Goal: Task Accomplishment & Management: Use online tool/utility

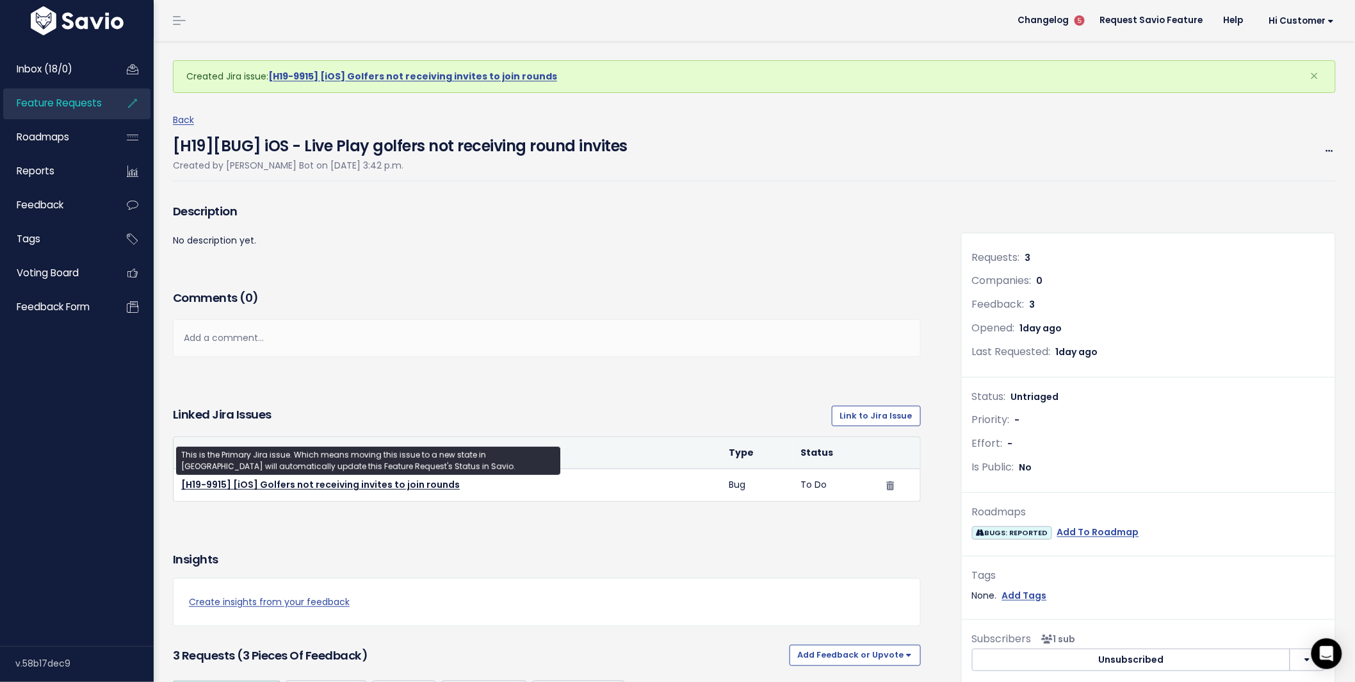
click at [33, 107] on span "Feature Requests" at bounding box center [59, 102] width 85 height 13
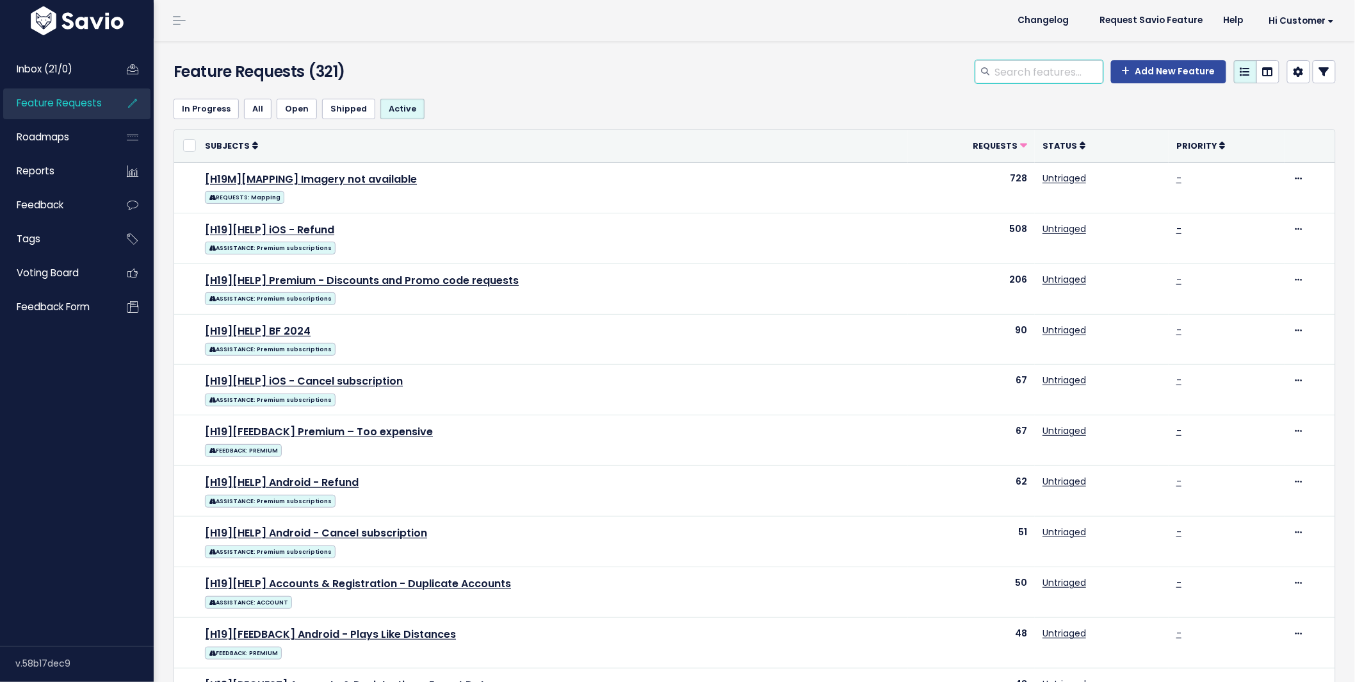
click at [1056, 76] on input "search" at bounding box center [1049, 71] width 110 height 23
type input "apple watch"
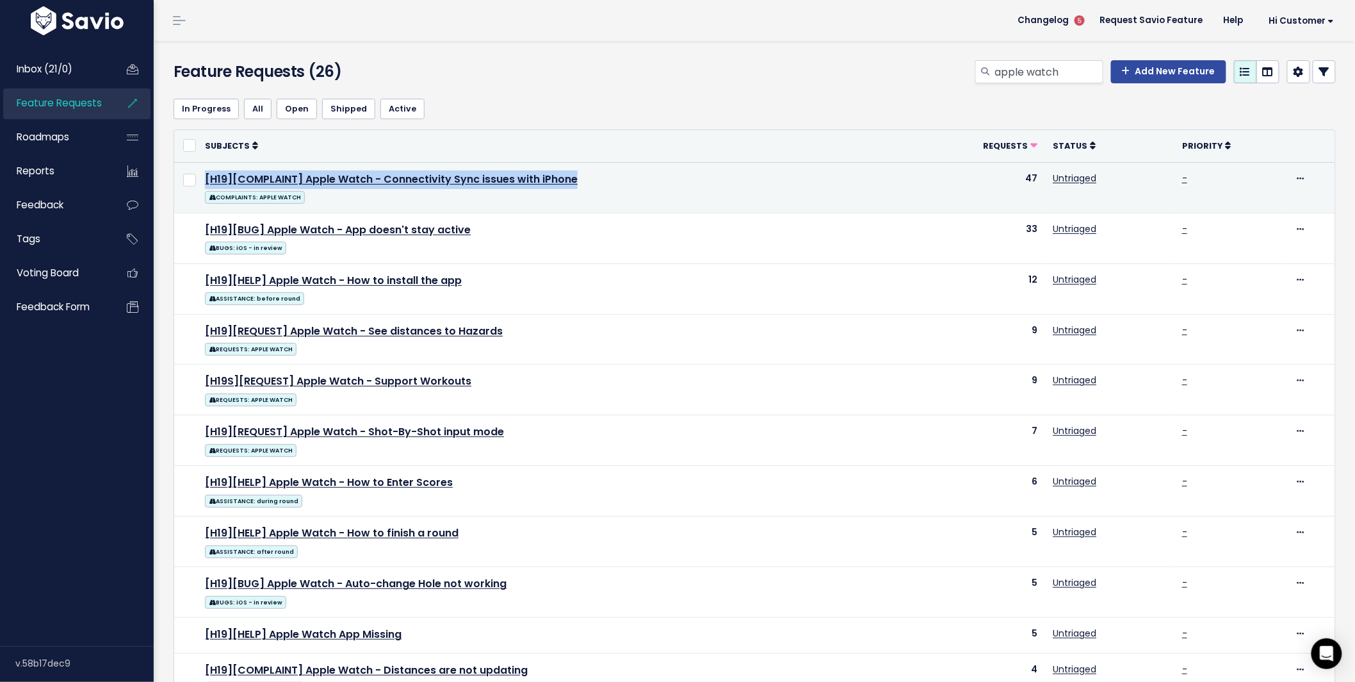
drag, startPoint x: 613, startPoint y: 178, endPoint x: 200, endPoint y: 172, distance: 413.2
click at [200, 172] on td "[H19][COMPLAINT] Apple Watch - Connectivity Sync issues with iPhone COMPLAINTS:…" at bounding box center [560, 187] width 726 height 51
copy link "[H19][COMPLAINT] Apple Watch - Connectivity Sync issues with iPhone"
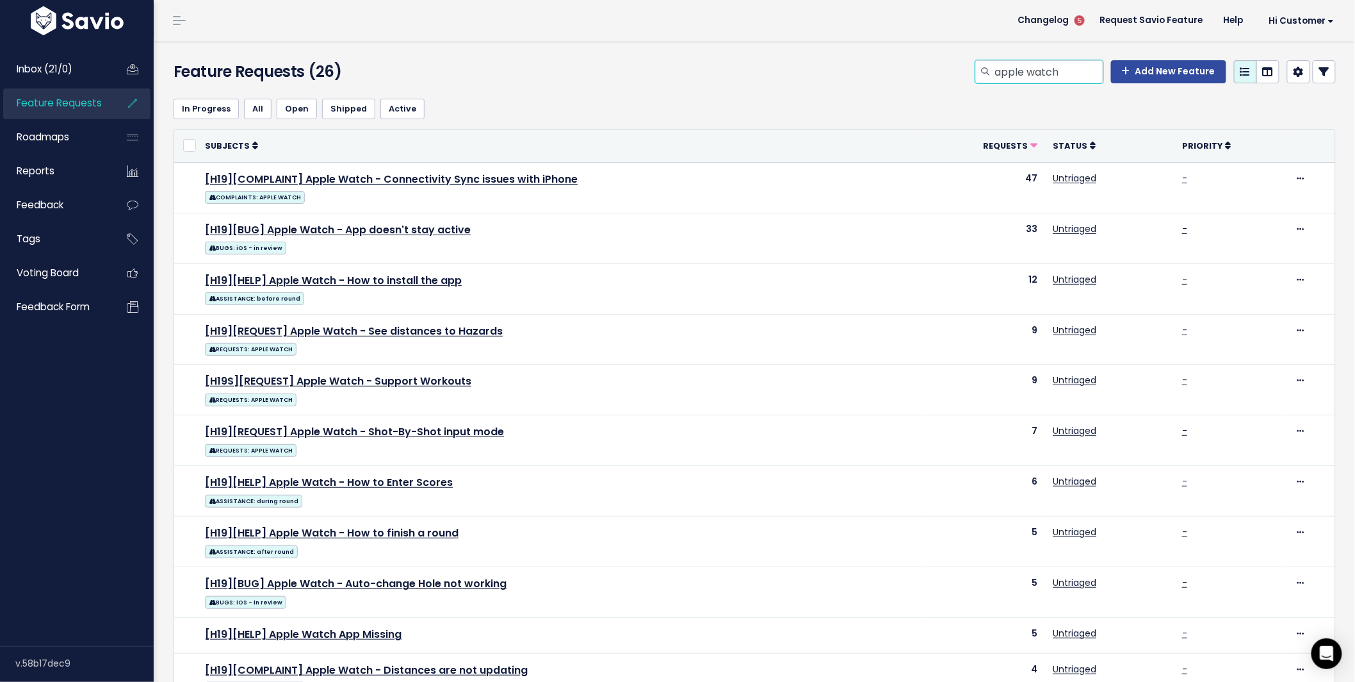
click at [1017, 70] on input "apple watch" at bounding box center [1049, 71] width 110 height 23
click at [1069, 72] on input "apple watch" at bounding box center [1049, 71] width 110 height 23
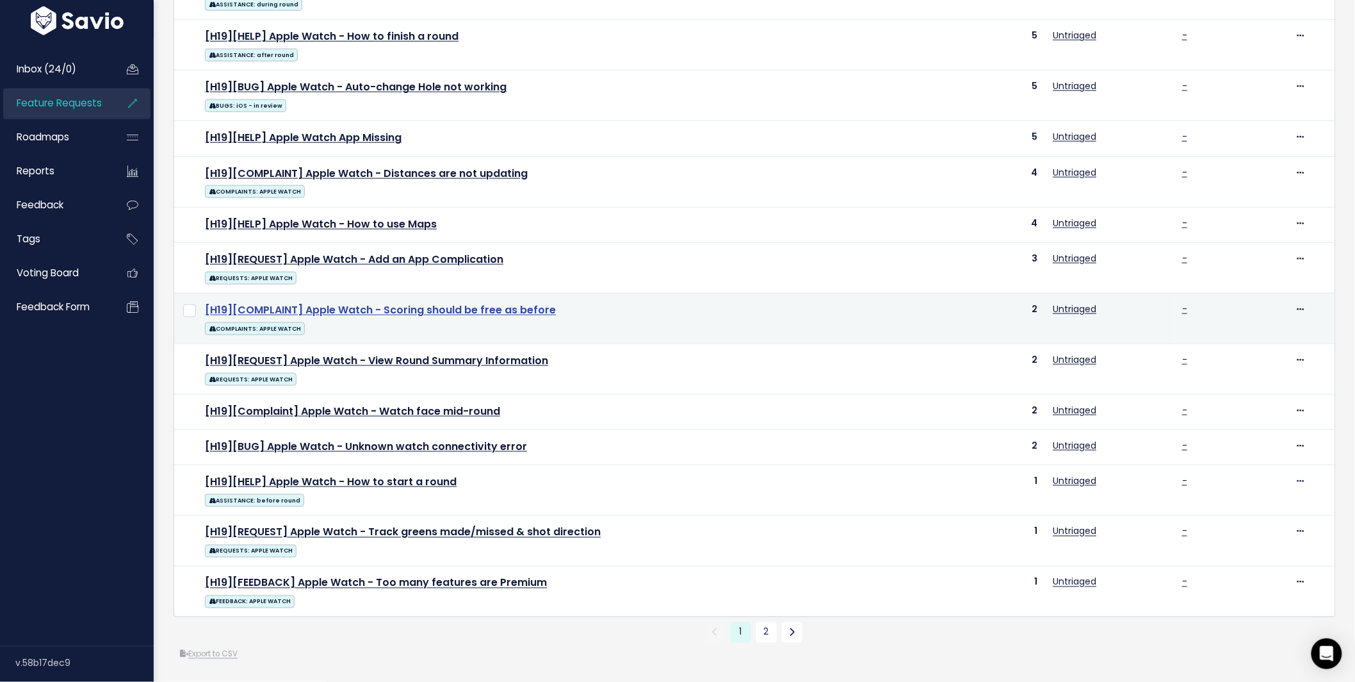
scroll to position [520, 0]
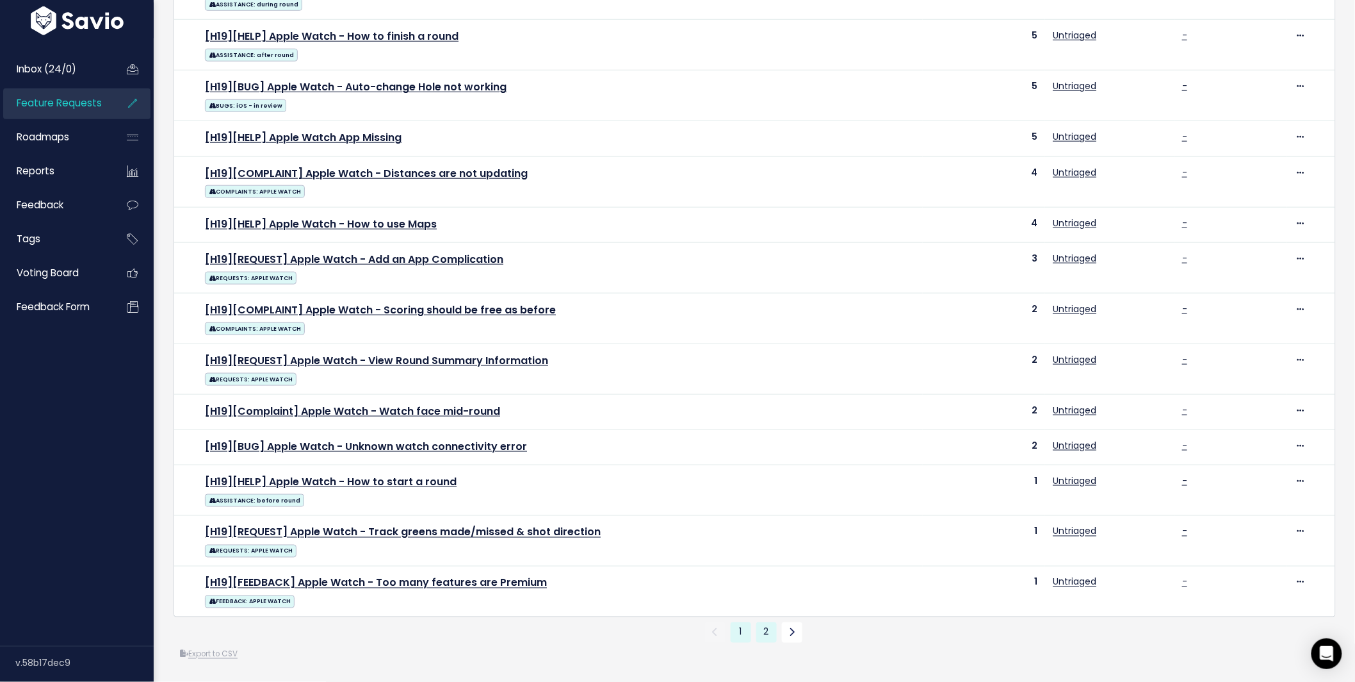
click at [761, 626] on link "2" at bounding box center [767, 632] width 20 height 20
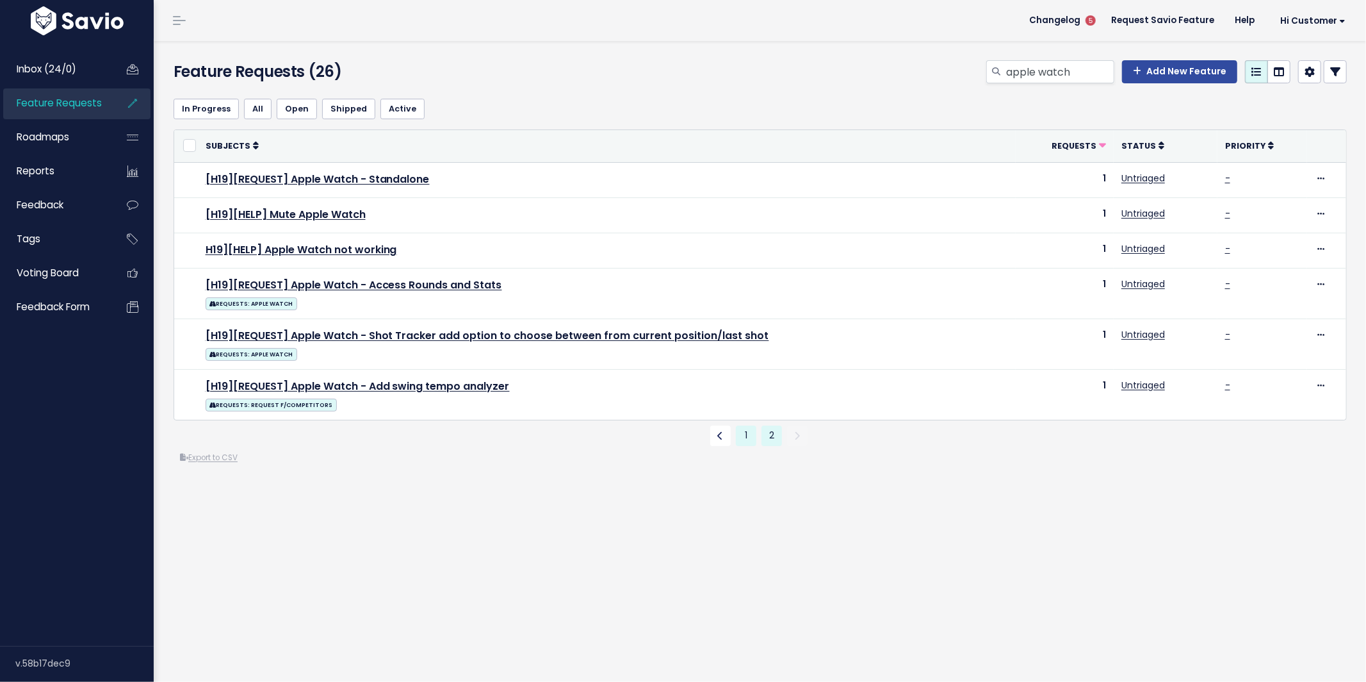
click at [737, 446] on link "1" at bounding box center [746, 435] width 20 height 20
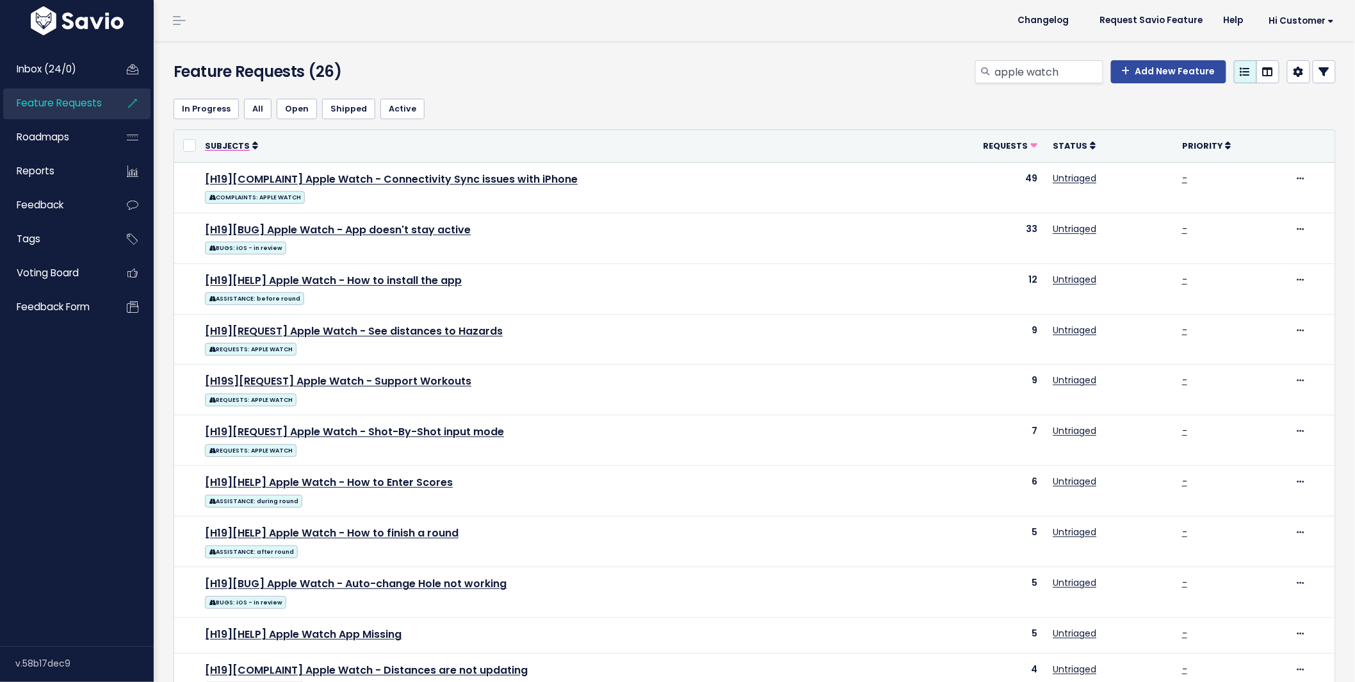
click at [231, 146] on span "Subjects" at bounding box center [227, 145] width 45 height 11
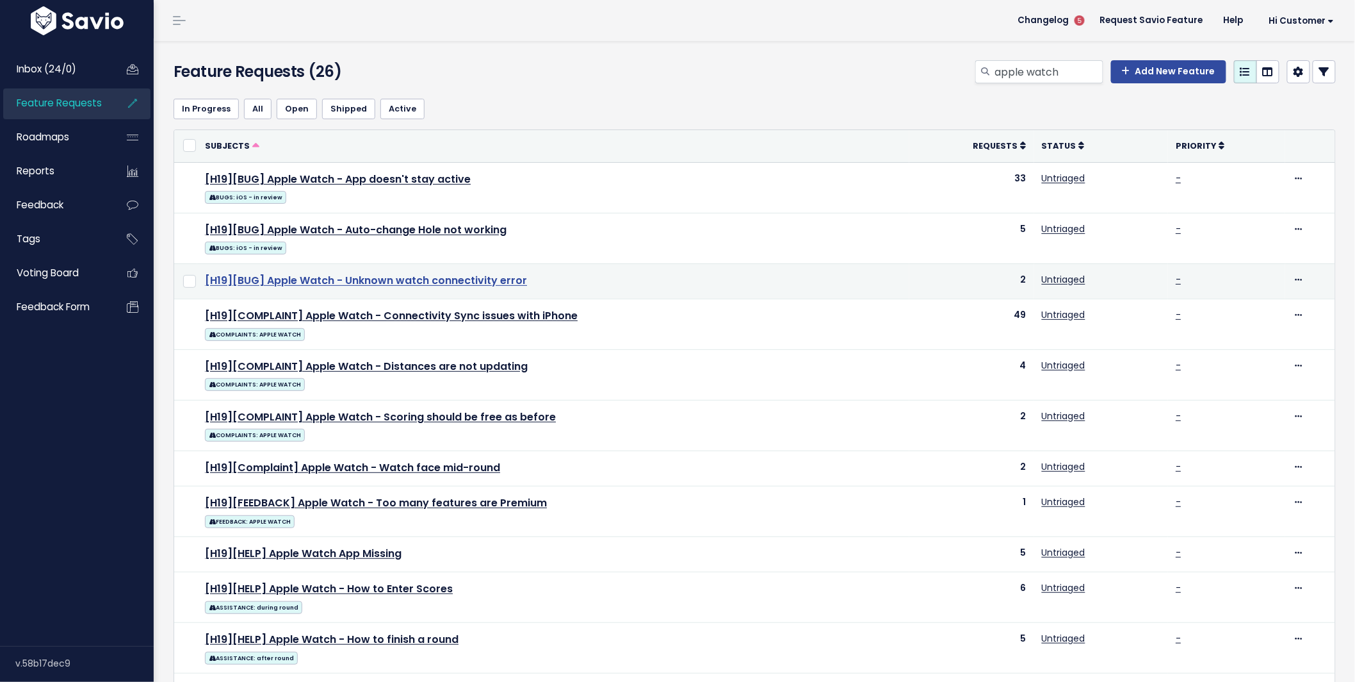
click at [428, 278] on link "[H19][BUG] Apple Watch - Unknown watch connectivity error" at bounding box center [366, 280] width 322 height 15
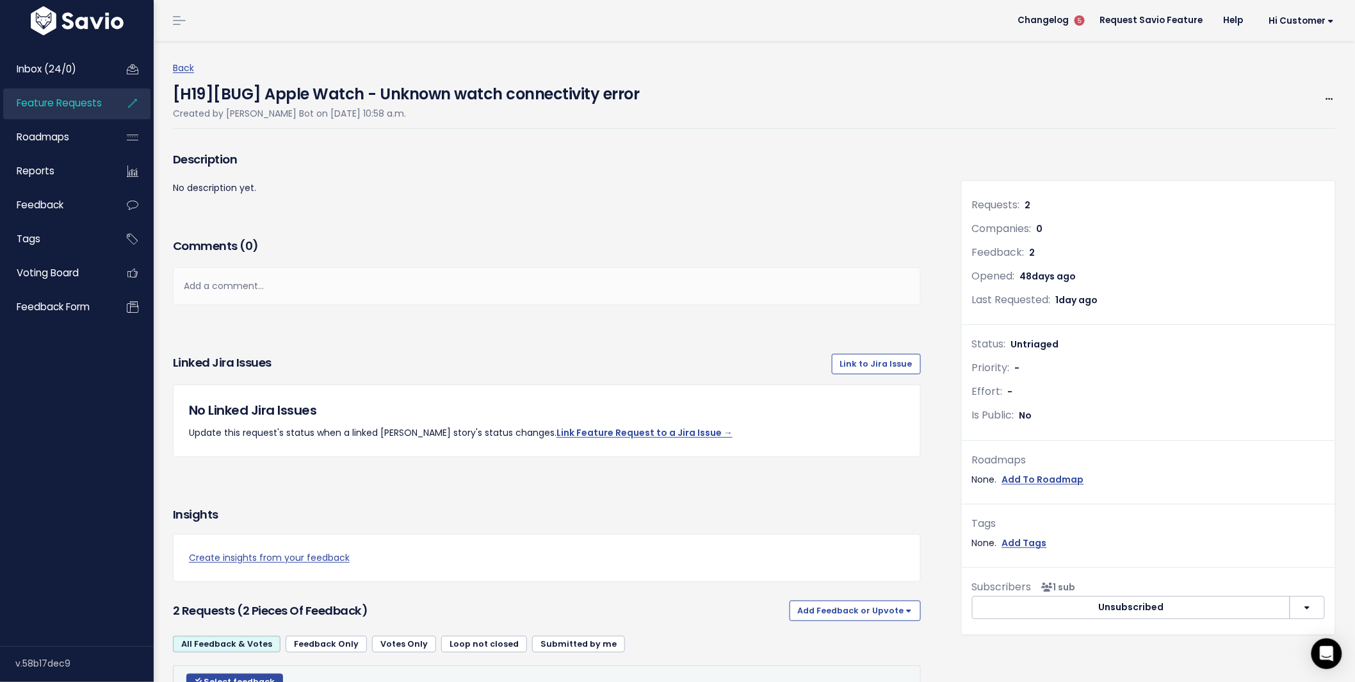
click at [310, 99] on h4 "[H19][BUG] Apple Watch - Unknown watch connectivity error" at bounding box center [406, 90] width 467 height 29
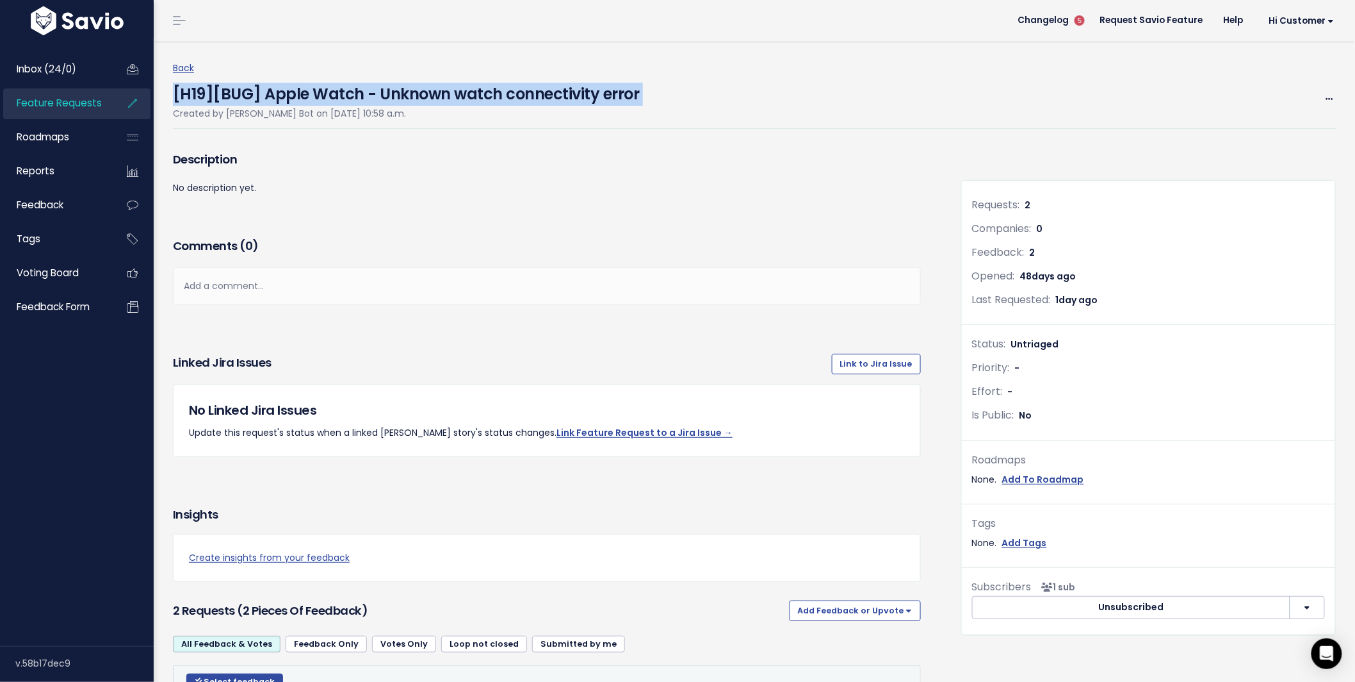
click at [310, 99] on h4 "[H19][BUG] Apple Watch - Unknown watch connectivity error" at bounding box center [406, 90] width 467 height 29
copy div "[H19][BUG] Apple Watch - Unknown watch connectivity error"
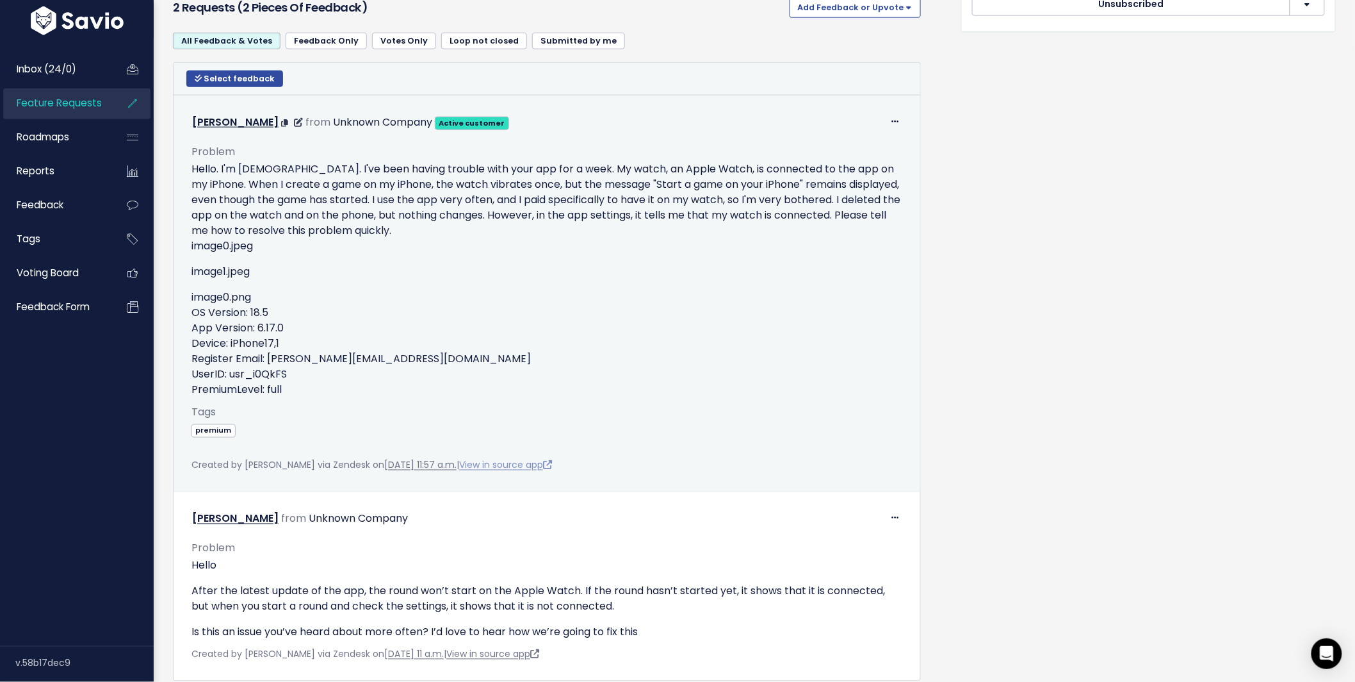
click at [552, 466] on link "View in source app" at bounding box center [505, 465] width 93 height 13
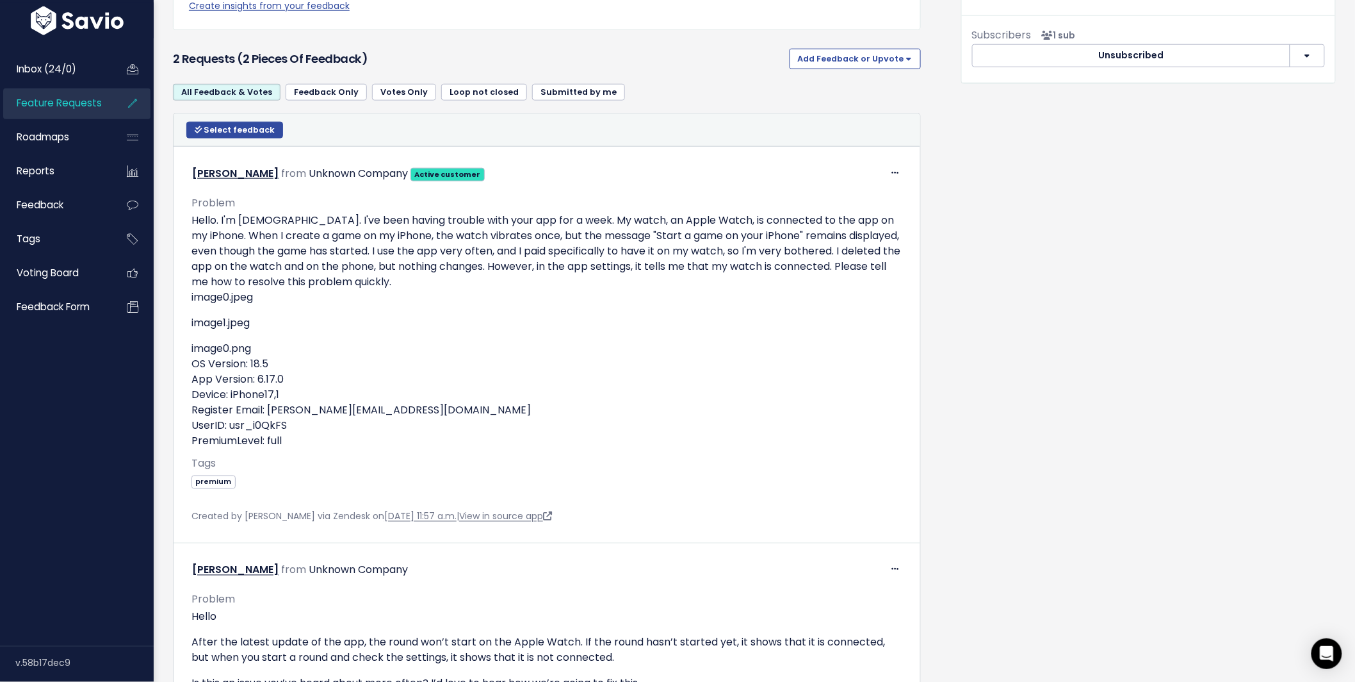
scroll to position [487, 0]
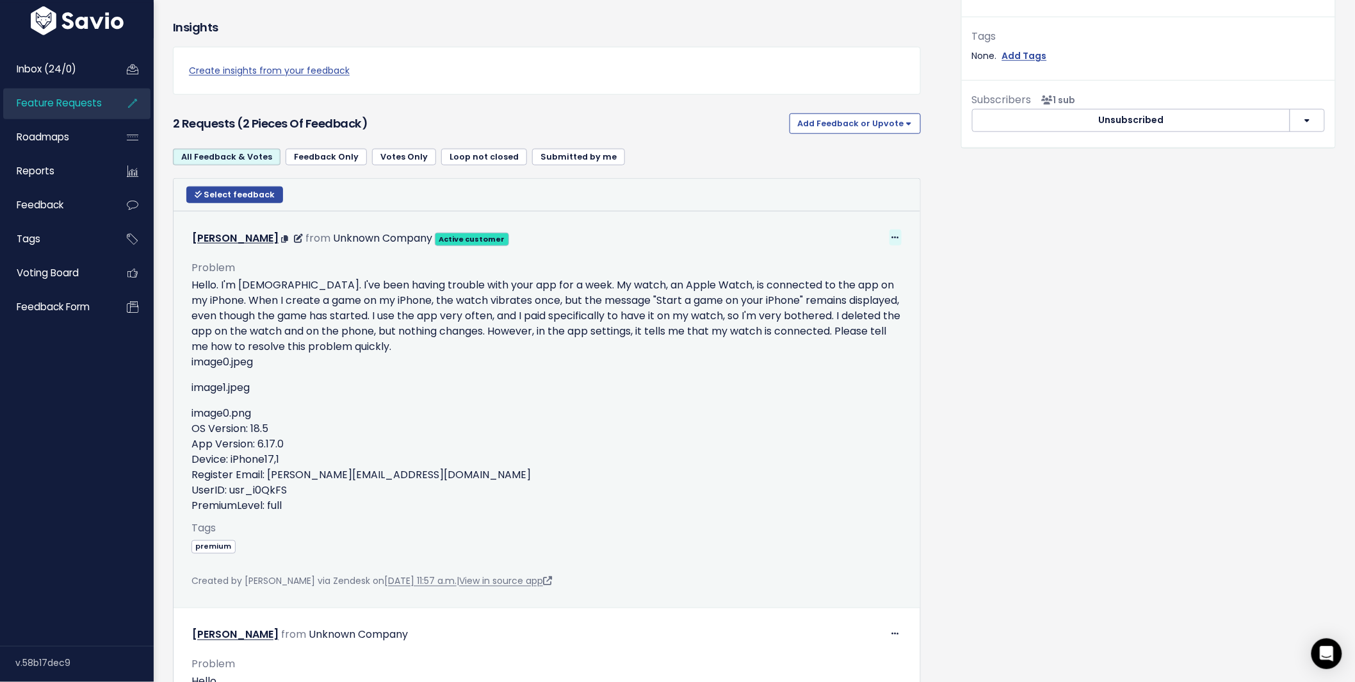
click at [892, 235] on icon at bounding box center [895, 238] width 7 height 8
click at [852, 268] on link "Edit" at bounding box center [856, 272] width 92 height 25
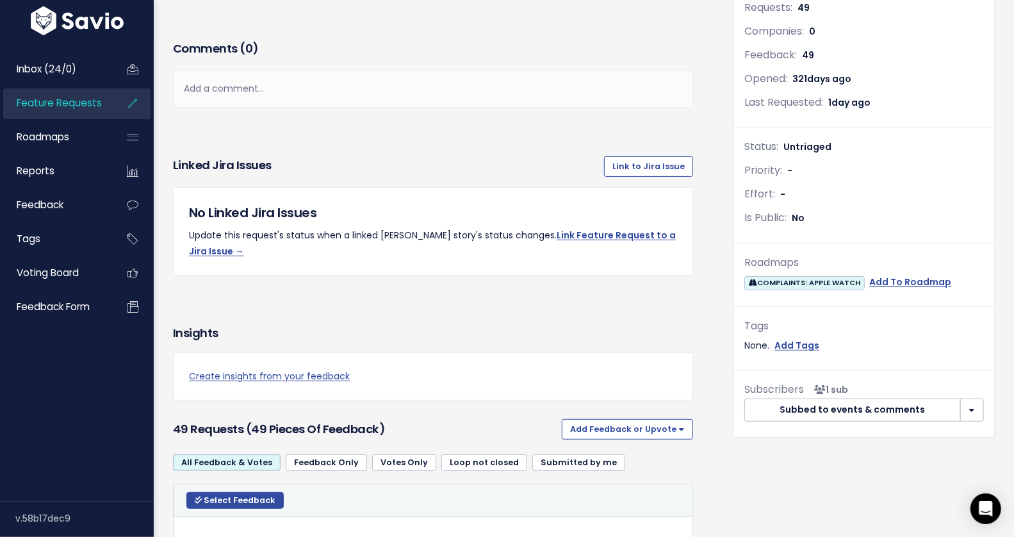
scroll to position [53, 0]
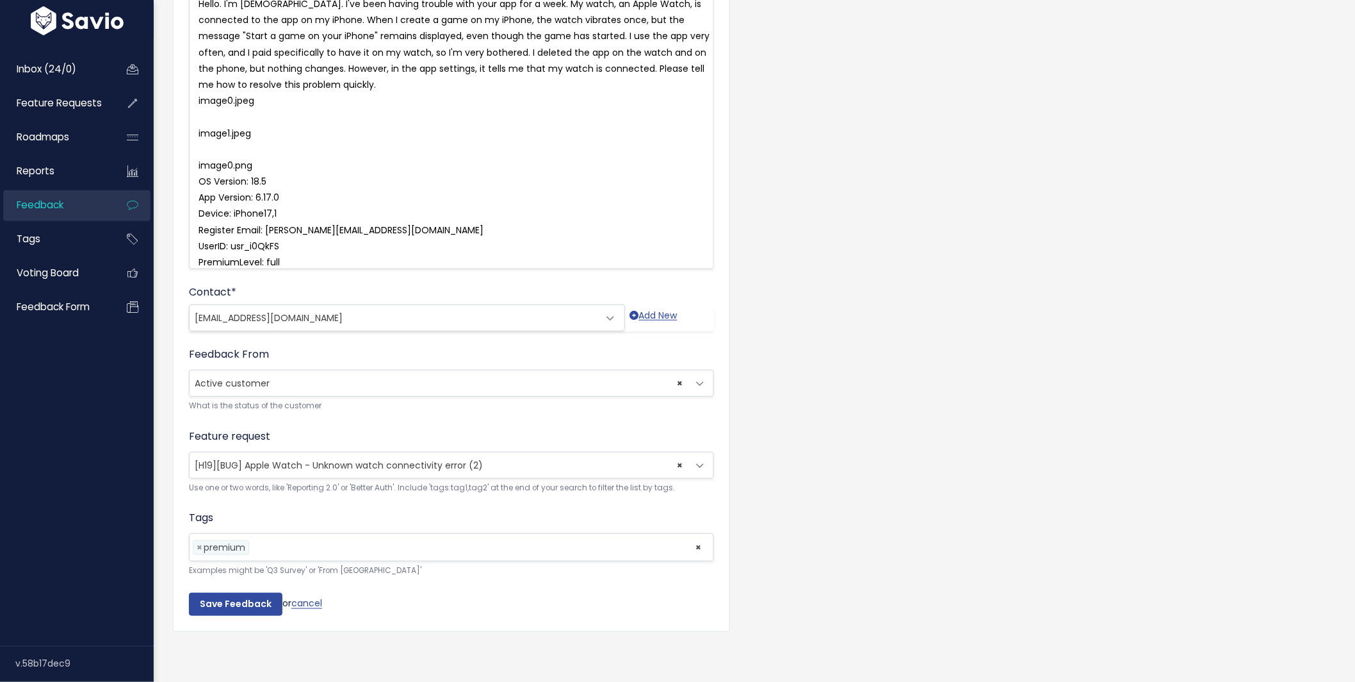
scroll to position [204, 0]
click at [352, 464] on span "× [H19][BUG] Apple Watch - Unknown watch connectivity error (2)" at bounding box center [439, 465] width 498 height 26
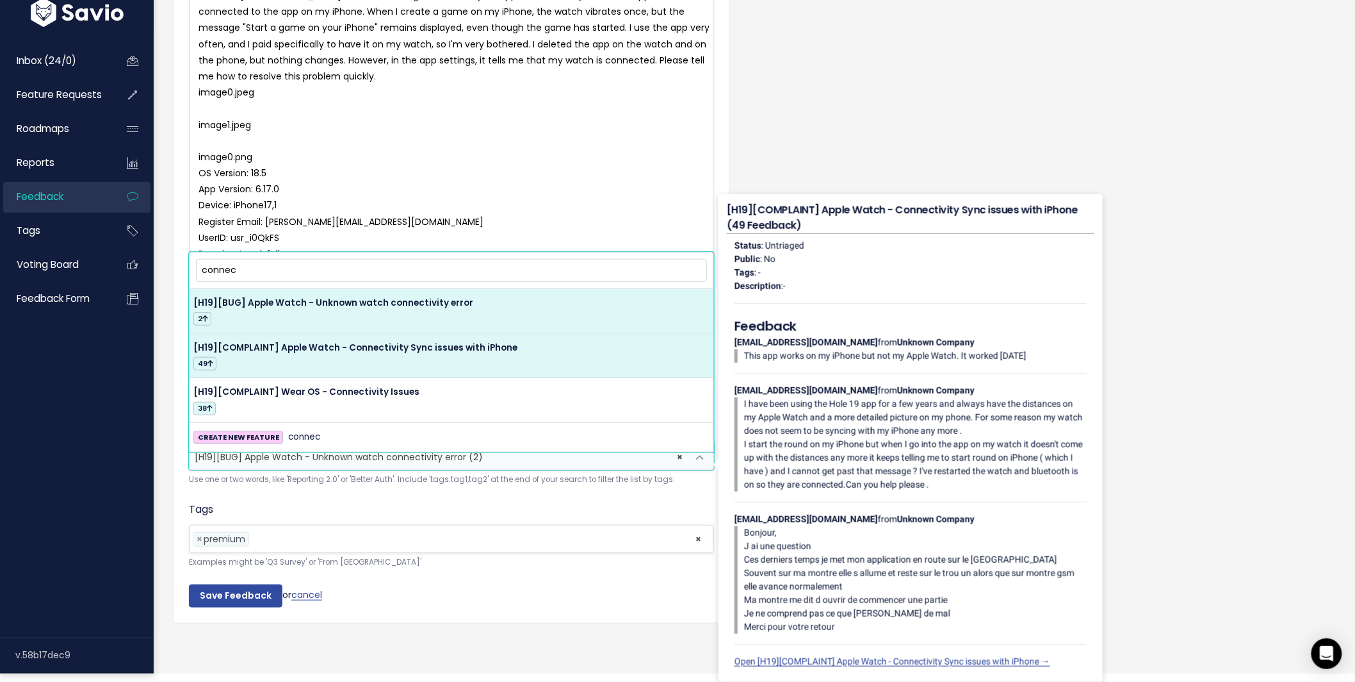
type input "connec"
select select "50499"
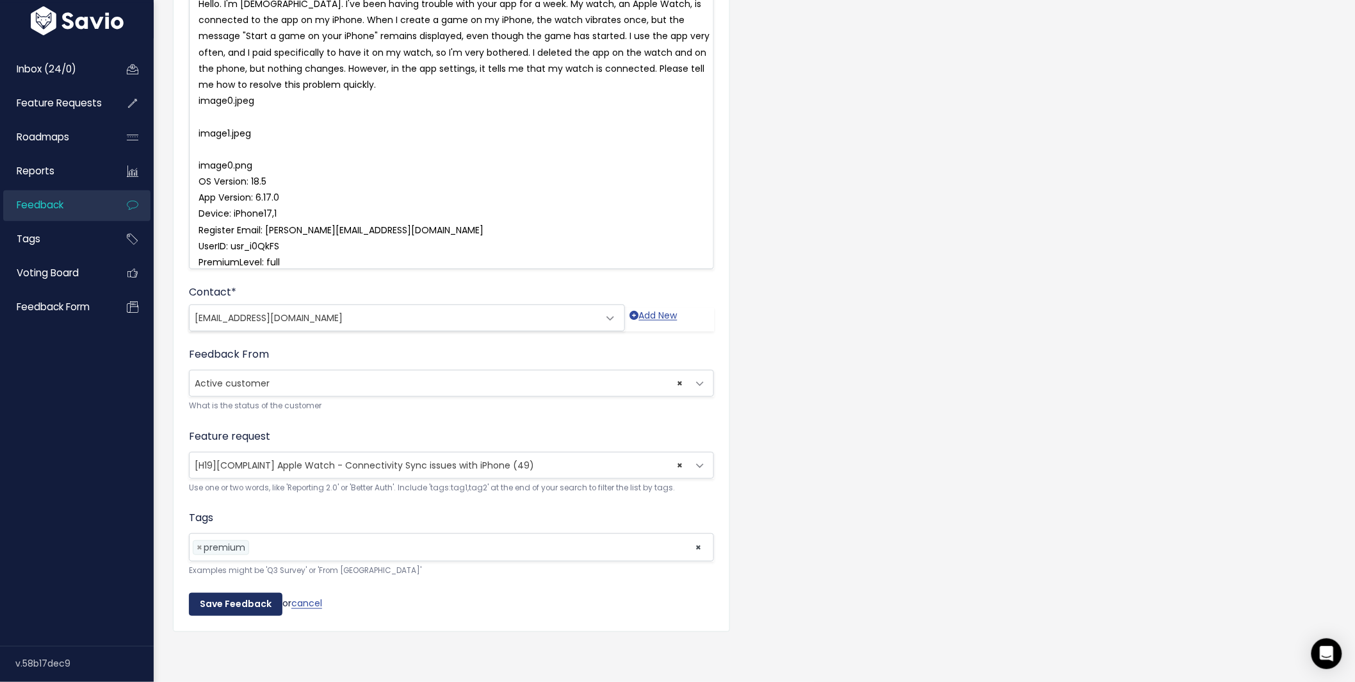
click at [231, 594] on input "Save Feedback" at bounding box center [236, 604] width 94 height 23
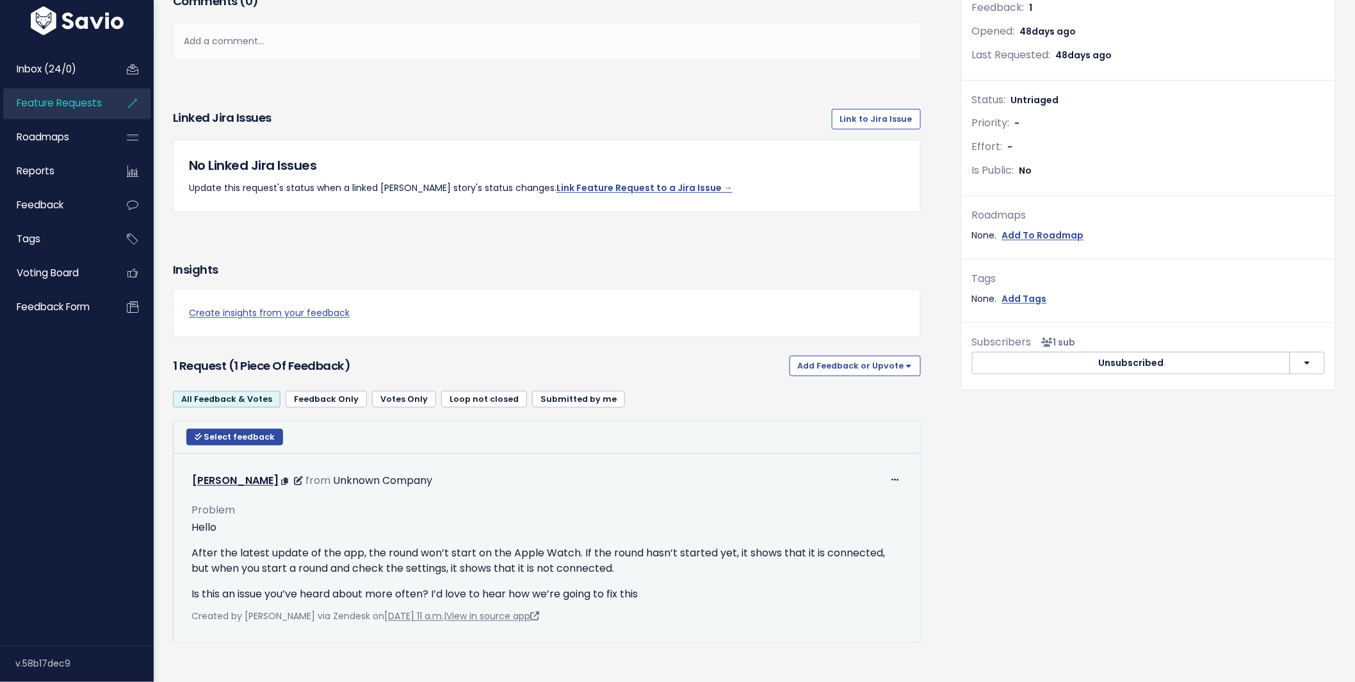
scroll to position [335, 0]
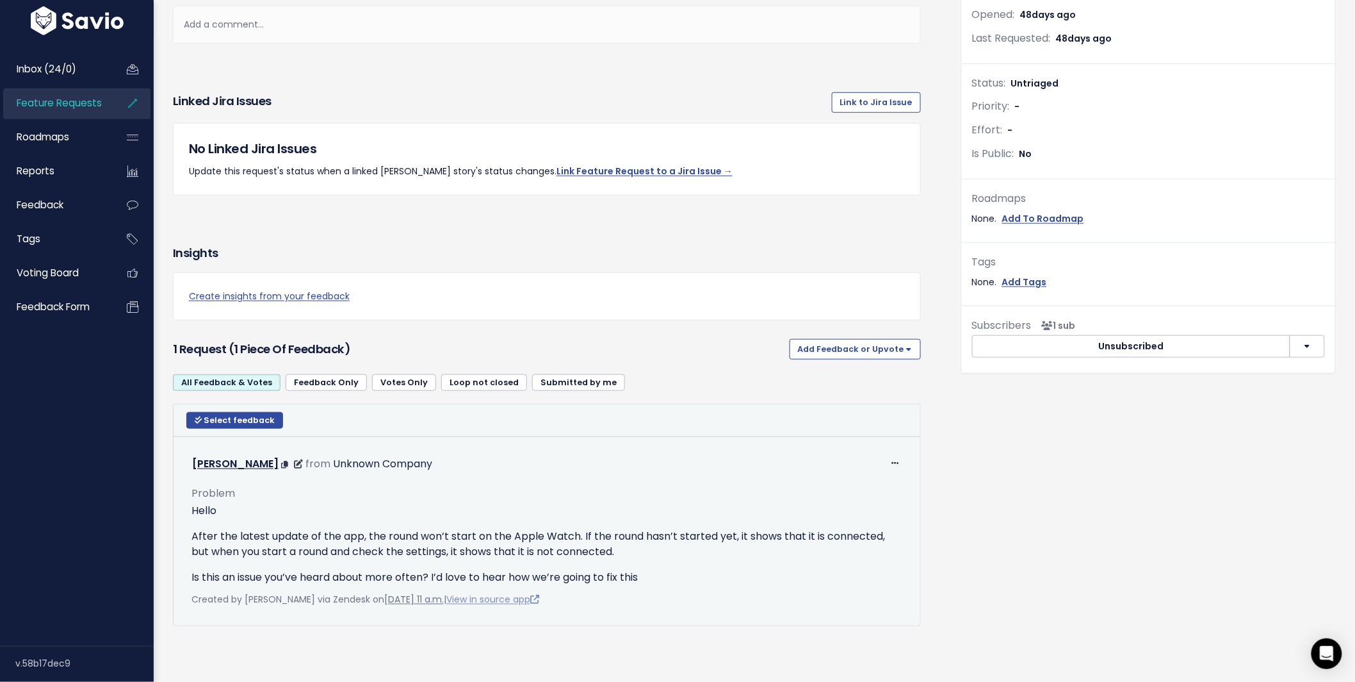
click at [518, 593] on link "View in source app" at bounding box center [492, 599] width 93 height 13
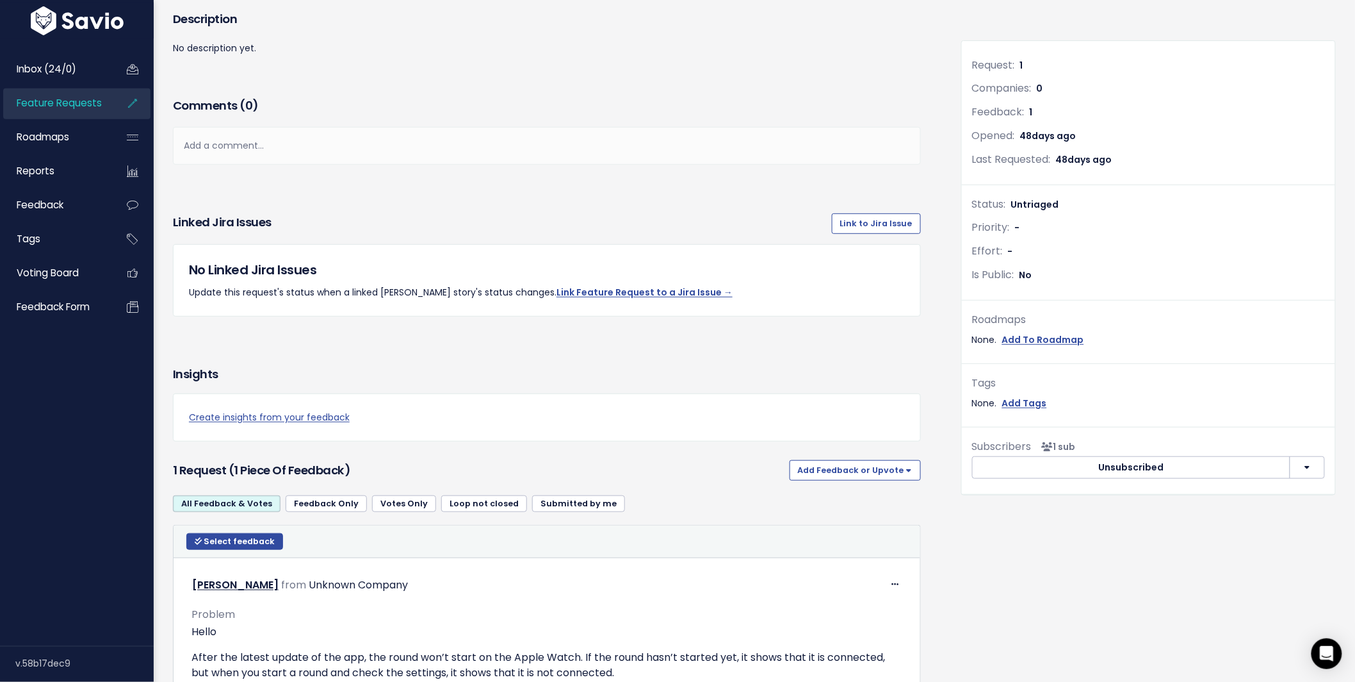
scroll to position [0, 0]
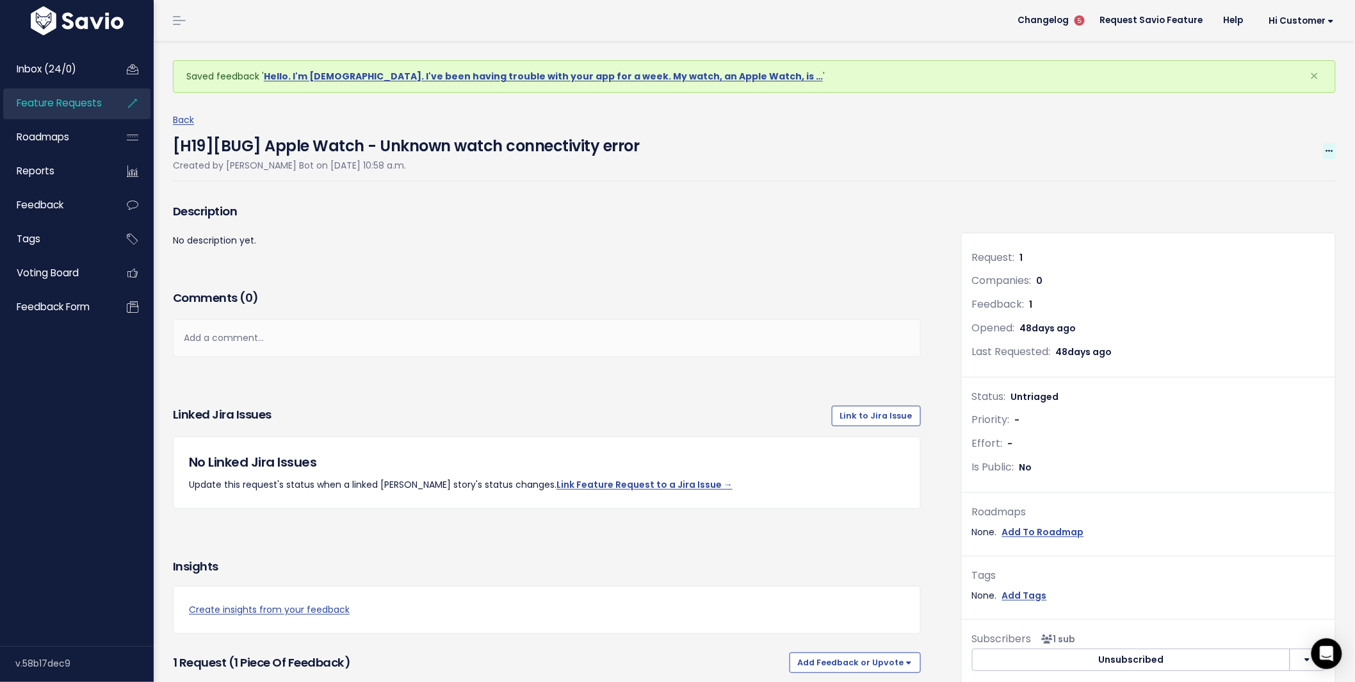
click at [1325, 150] on span at bounding box center [1330, 151] width 12 height 16
click at [1277, 182] on link "Edit" at bounding box center [1287, 186] width 95 height 25
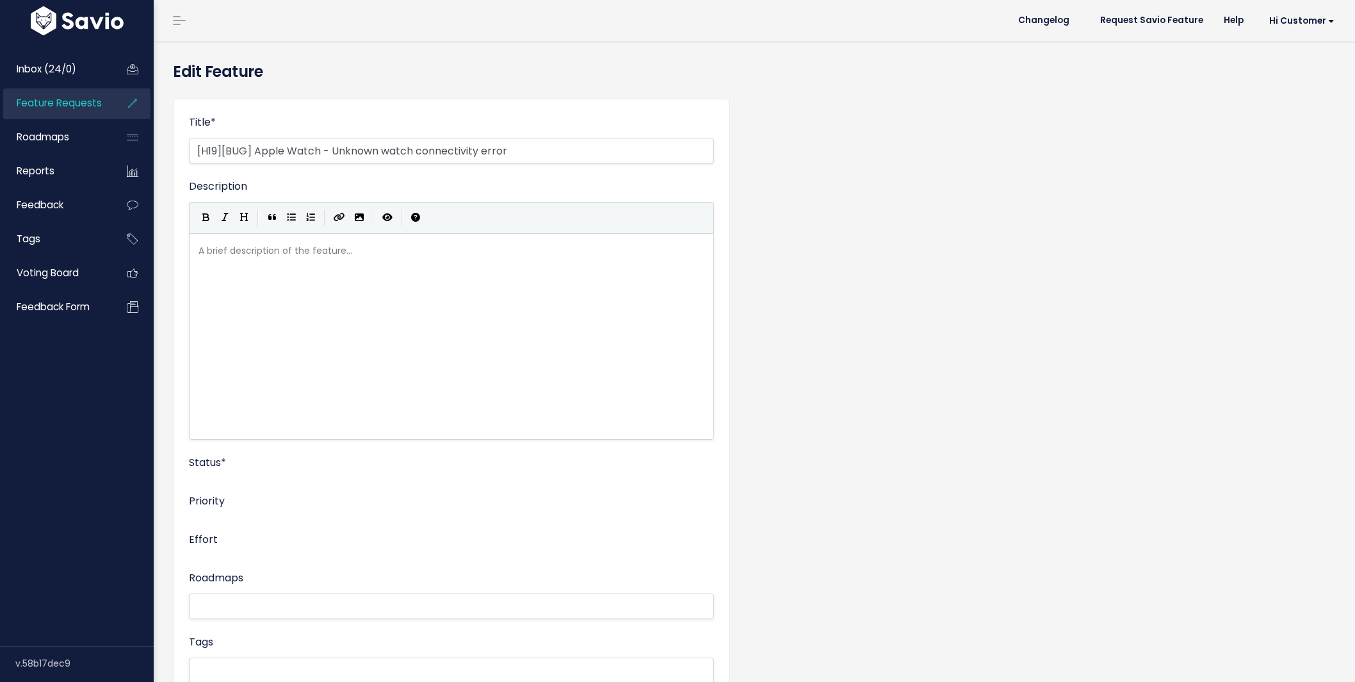
select select
click at [248, 149] on input "[H19][BUG] Apple Watch - Unknown watch connectivity error" at bounding box center [451, 151] width 525 height 26
click at [365, 145] on input "[H19][COMPLAINT] Apple Watch - Unknown watch connectivity error" at bounding box center [451, 151] width 525 height 26
click at [362, 155] on input "[H19][COMPLAINT] Apple Watch -apple: unknown watch connectivity error Unknown w…" at bounding box center [451, 151] width 525 height 26
click at [366, 150] on input "[H19][COMPLAINT] Apple Watch -apple: unknown watch connectivity error Unknown w…" at bounding box center [451, 151] width 525 height 26
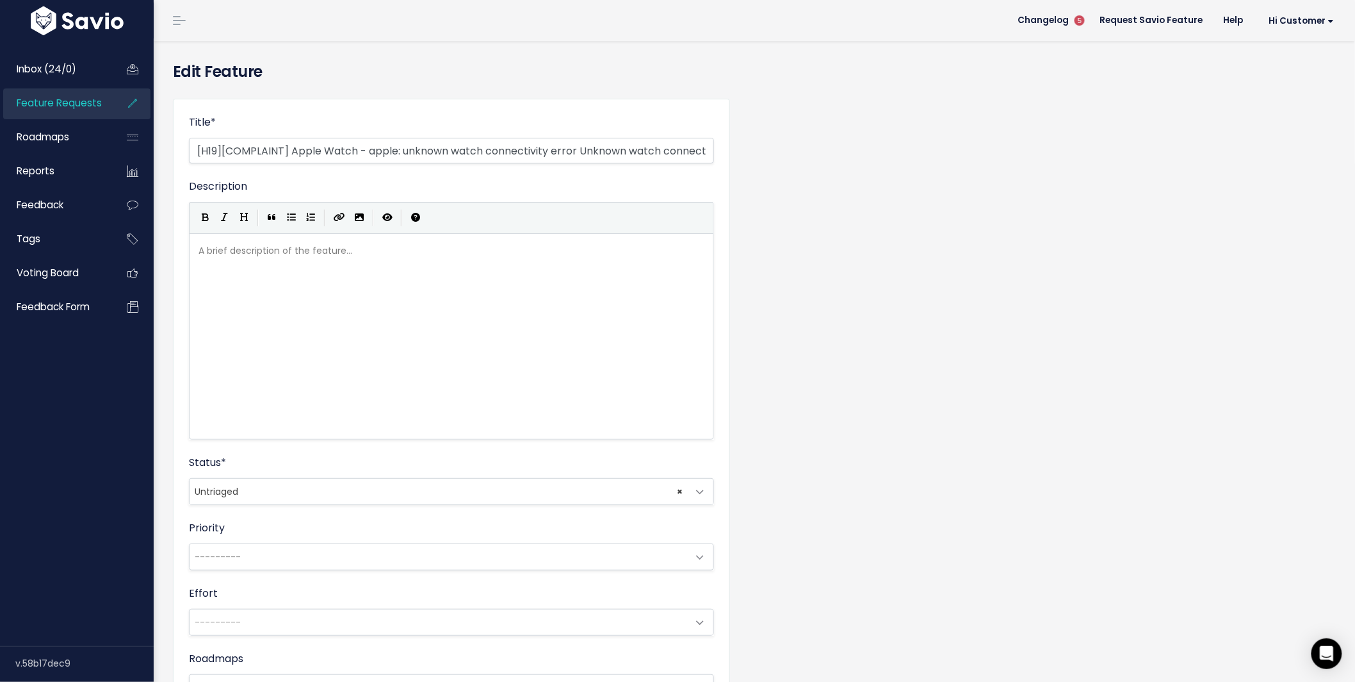
scroll to position [0, 47]
drag, startPoint x: 583, startPoint y: 142, endPoint x: 714, endPoint y: 161, distance: 132.1
click at [714, 161] on div "Title * [H19][COMPLAINT] Apple Watch - apple: unknown watch connectivity error …" at bounding box center [451, 491] width 557 height 785
click at [495, 138] on input "[H19][COMPLAINT] Apple Watch - apple: unknown watch connectivity error Unknown …" at bounding box center [451, 151] width 525 height 26
click at [527, 152] on input "[H19][COMPLAINT] Apple Watch - apple: unknown watch connectivity error Unknown …" at bounding box center [451, 151] width 525 height 26
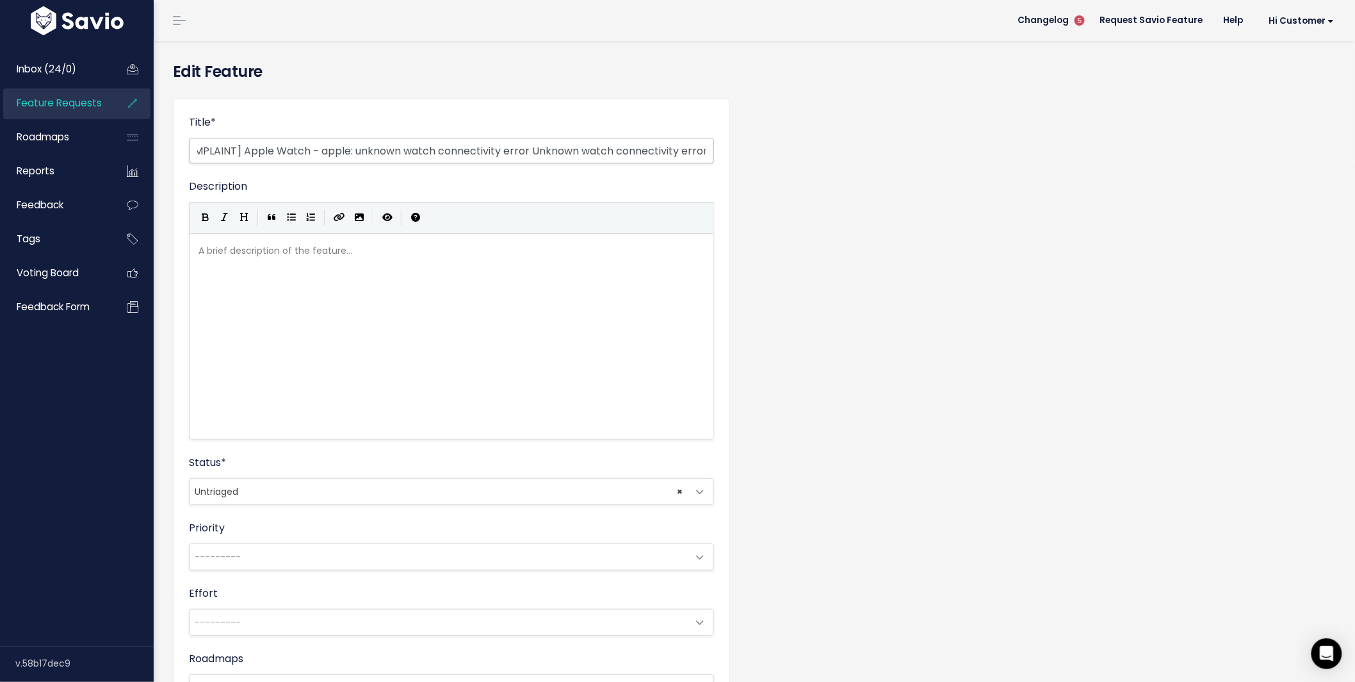
click at [532, 155] on input "[H19][COMPLAINT] Apple Watch - apple: unknown watch connectivity error Unknown …" at bounding box center [451, 151] width 525 height 26
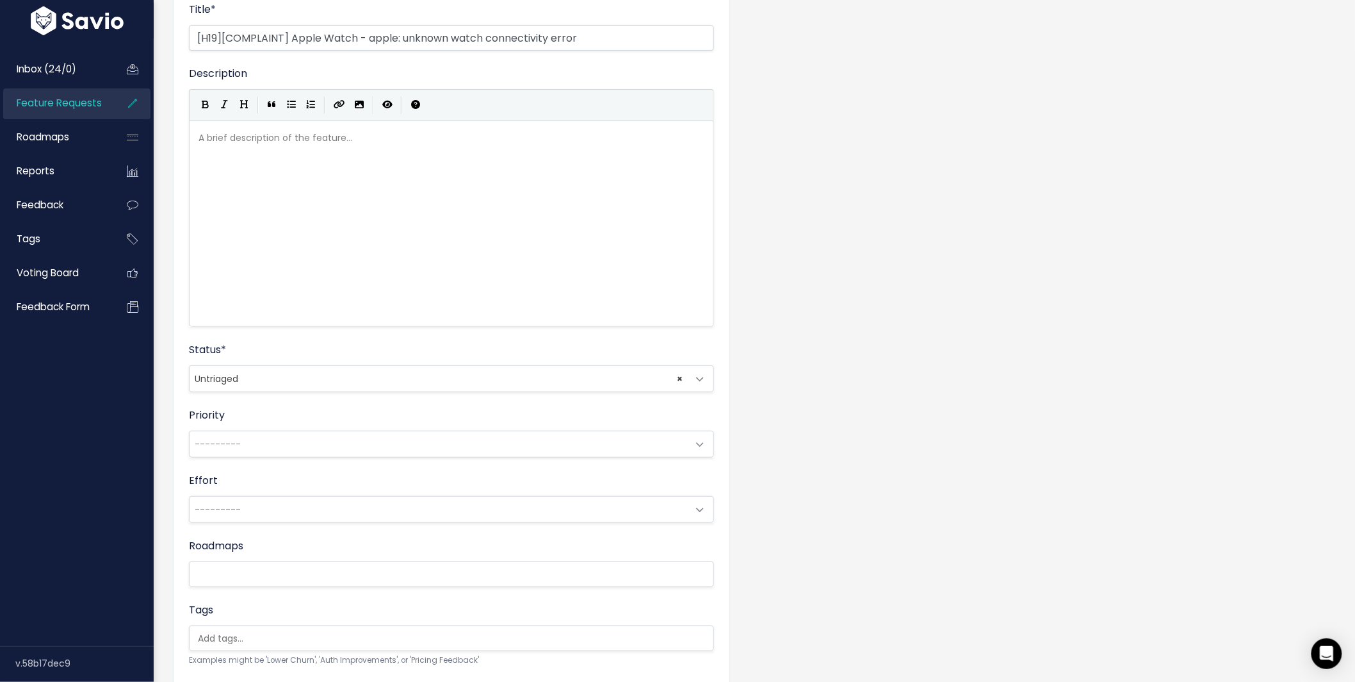
scroll to position [115, 0]
type input "[H19][COMPLAINT] Apple Watch - apple: unknown watch connectivity error"
click at [350, 149] on div "A brief description of the feature... xxxxxxxxxx ​" at bounding box center [467, 237] width 543 height 224
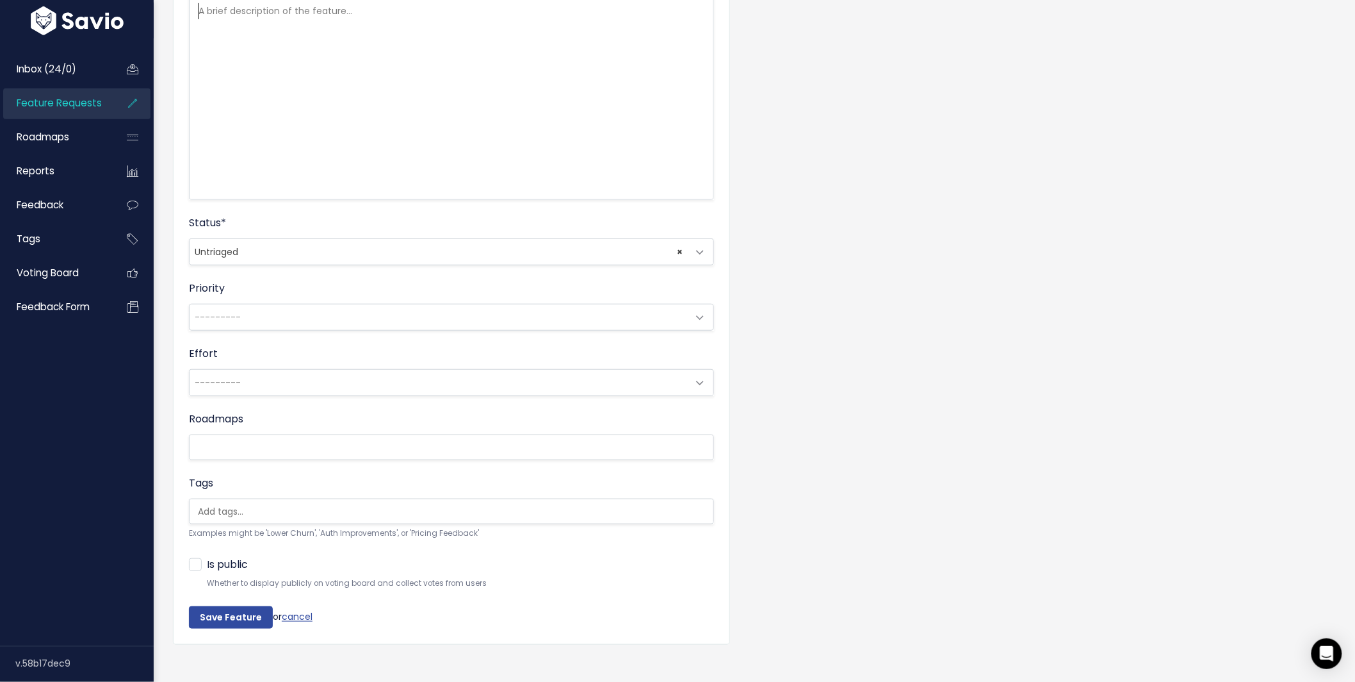
scroll to position [263, 0]
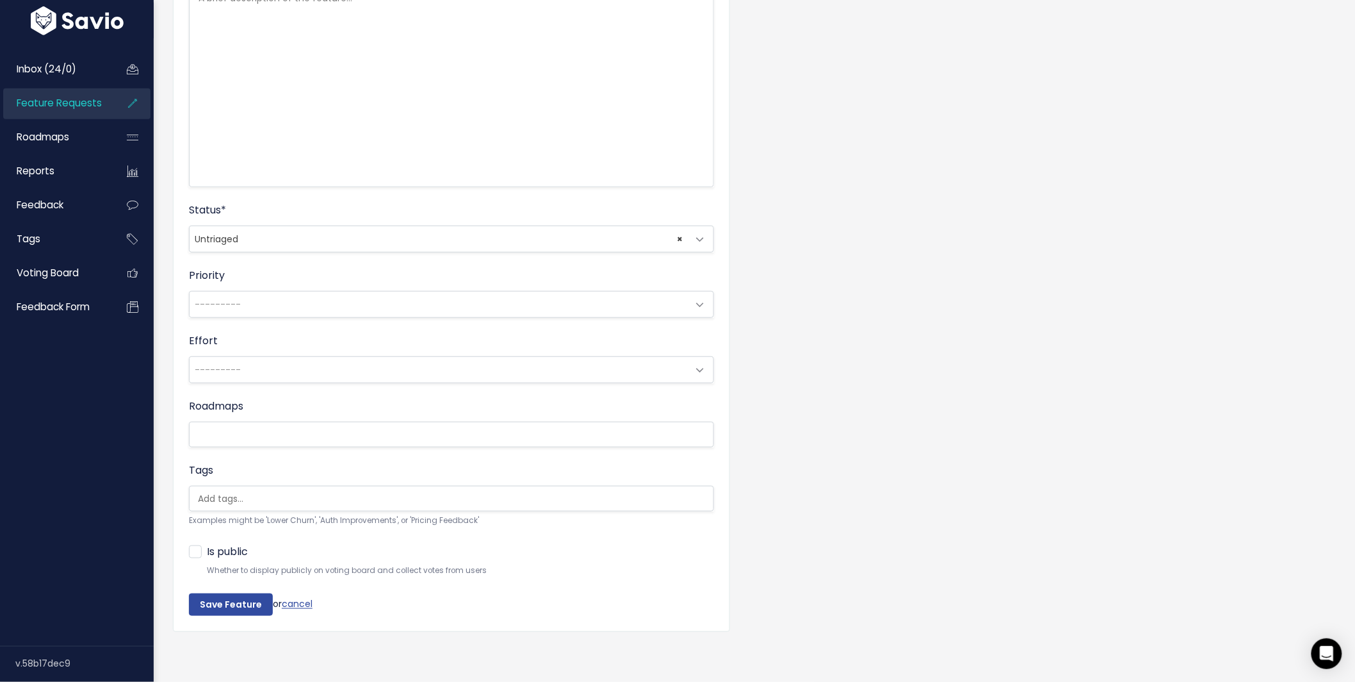
click at [346, 226] on span "× Untriaged" at bounding box center [439, 239] width 498 height 26
click at [234, 598] on input "Save Feature" at bounding box center [231, 604] width 84 height 23
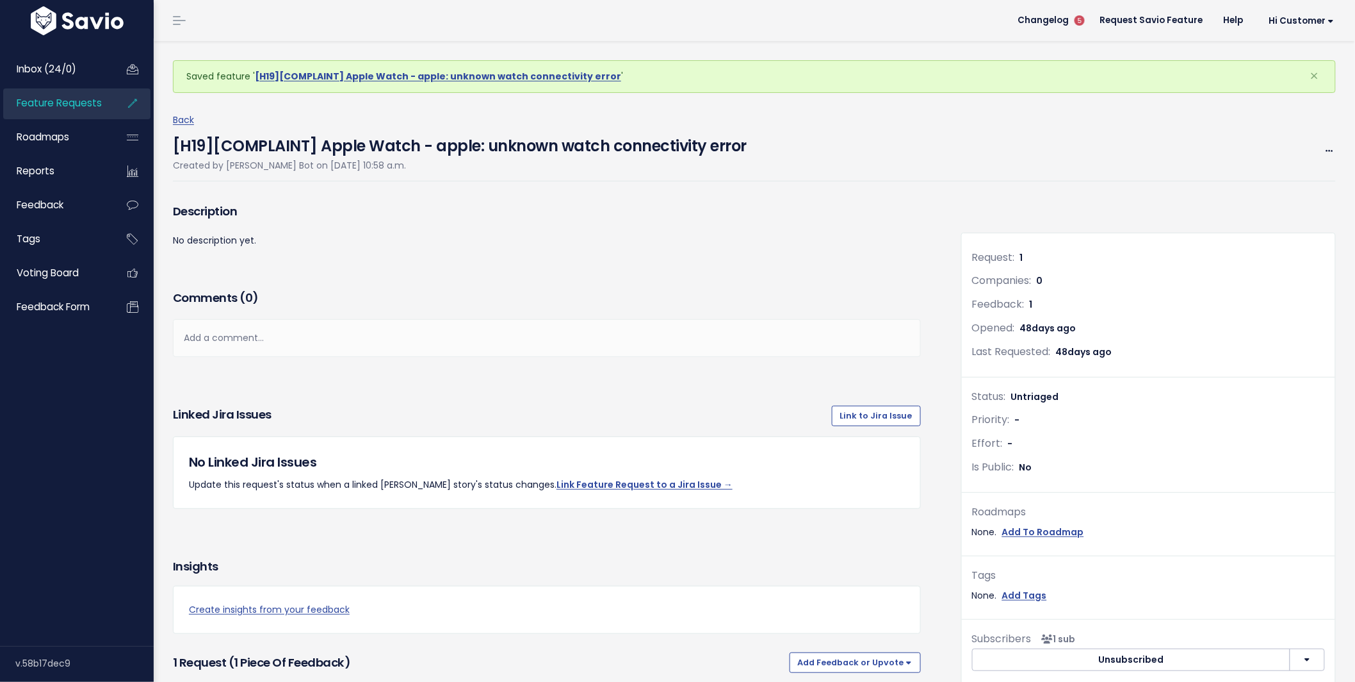
click at [403, 149] on h4 "[H19][COMPLAINT] Apple Watch - apple: unknown watch connectivity error" at bounding box center [460, 142] width 574 height 29
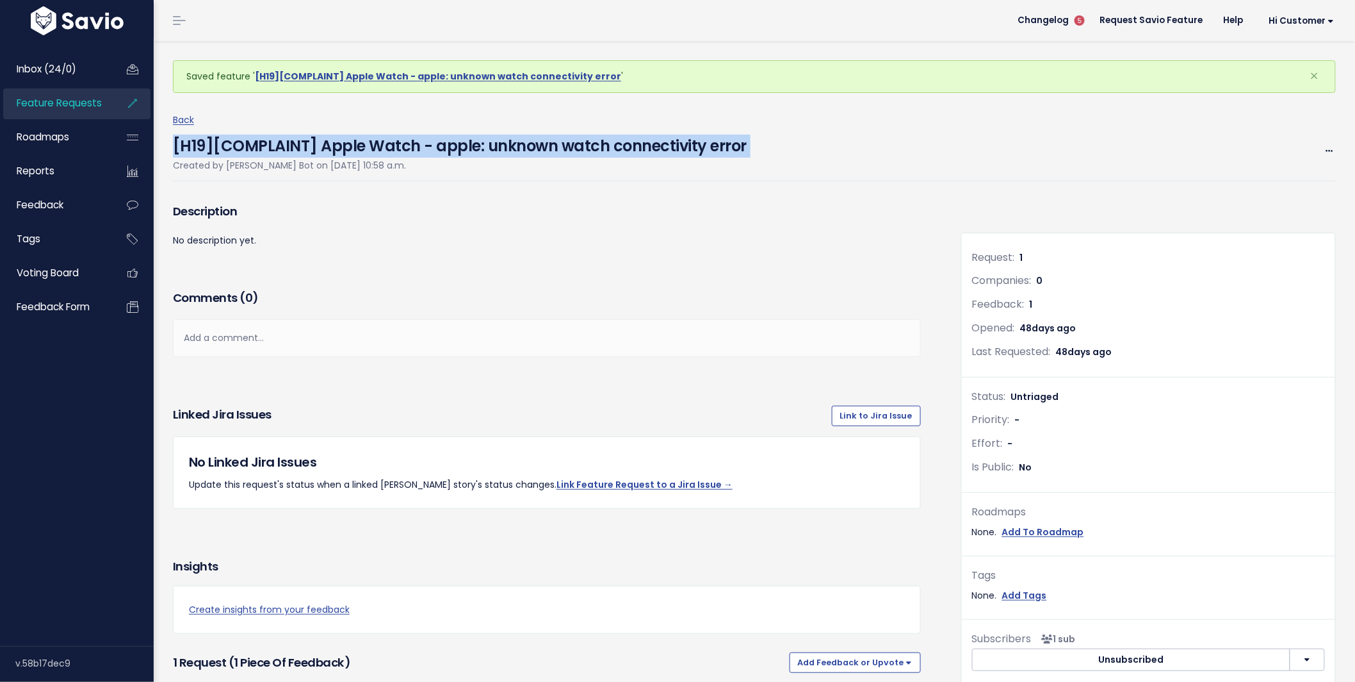
click at [403, 149] on h4 "[H19][COMPLAINT] Apple Watch - apple: unknown watch connectivity error" at bounding box center [460, 142] width 574 height 29
copy div "[H19][COMPLAINT] Apple Watch - apple: unknown watch connectivity error"
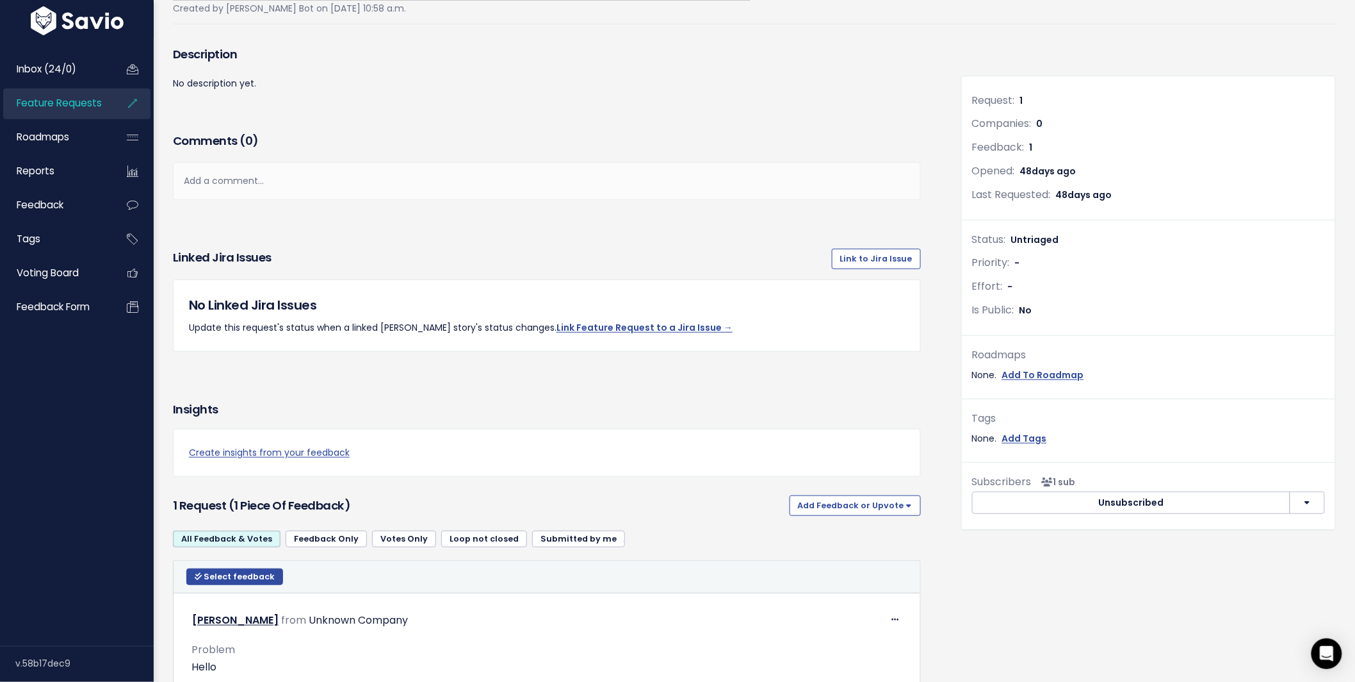
scroll to position [335, 0]
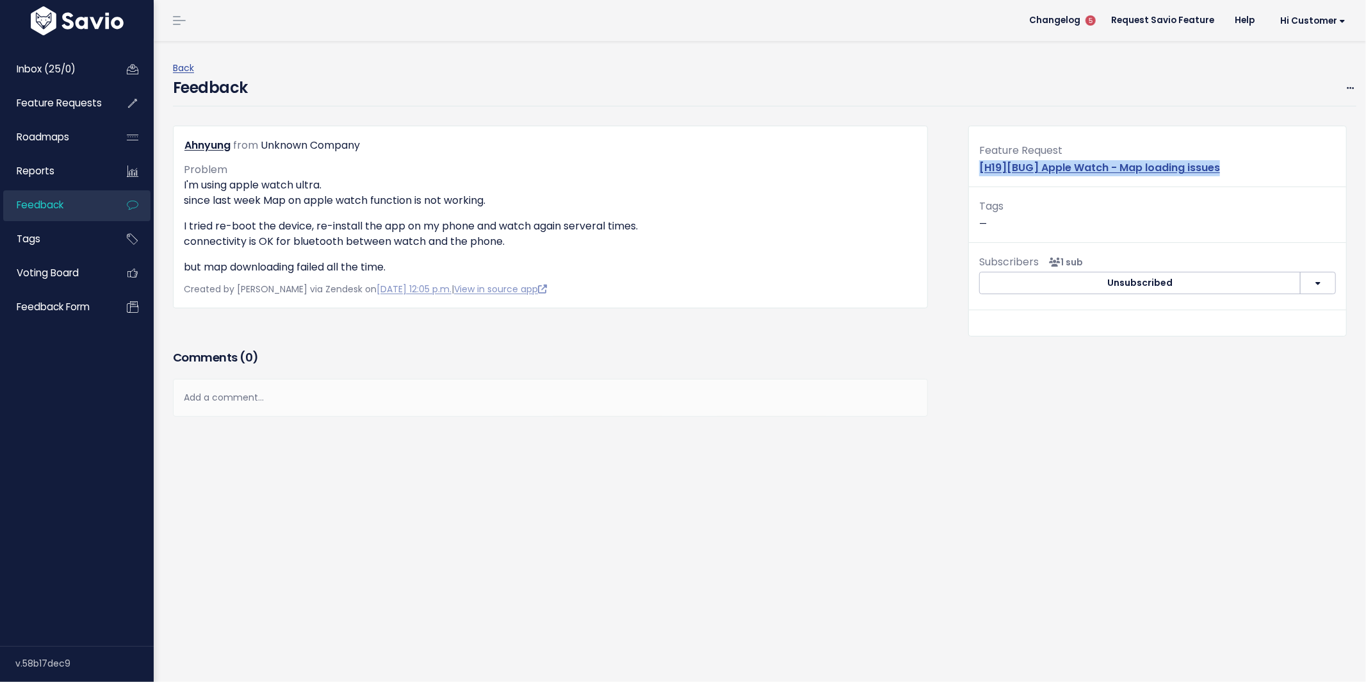
drag, startPoint x: 1248, startPoint y: 171, endPoint x: 969, endPoint y: 172, distance: 279.3
click at [969, 172] on div "Feature Request [H19][BUG] Apple Watch - Map loading issues" at bounding box center [1157, 164] width 377 height 45
copy link "[H19][BUG] Apple Watch - Map loading issues"
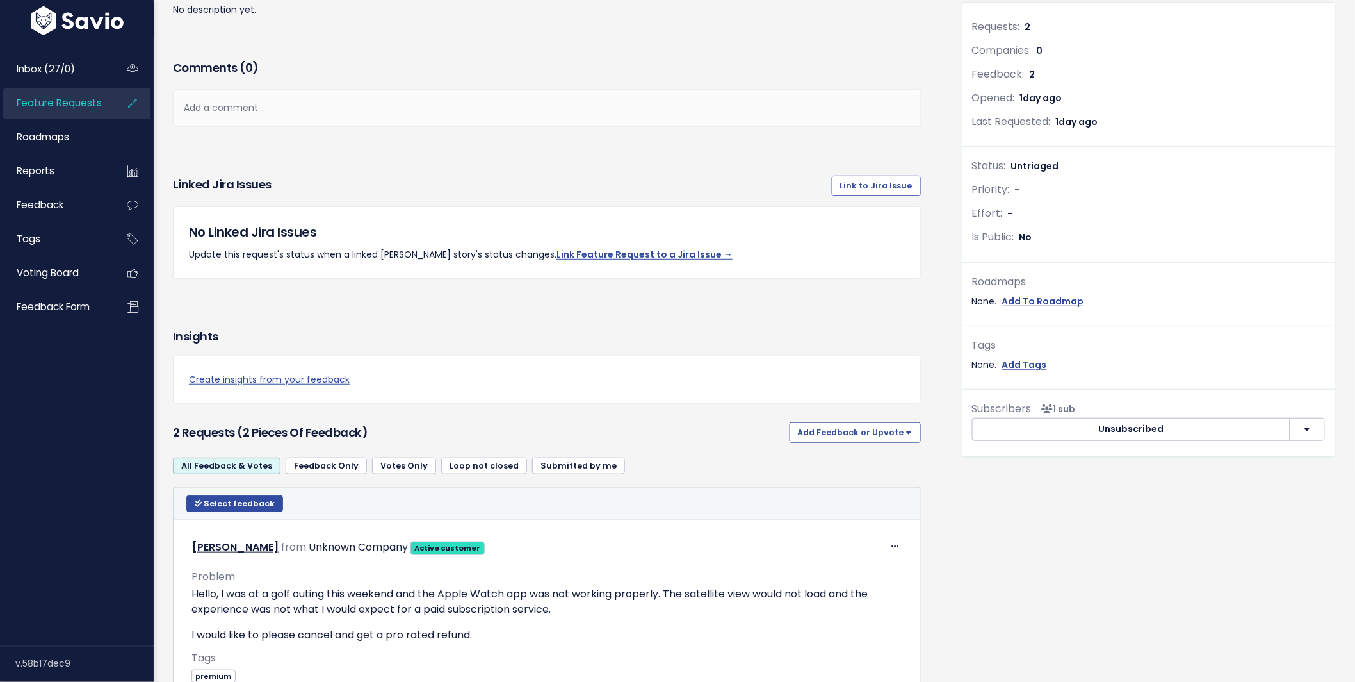
scroll to position [209, 0]
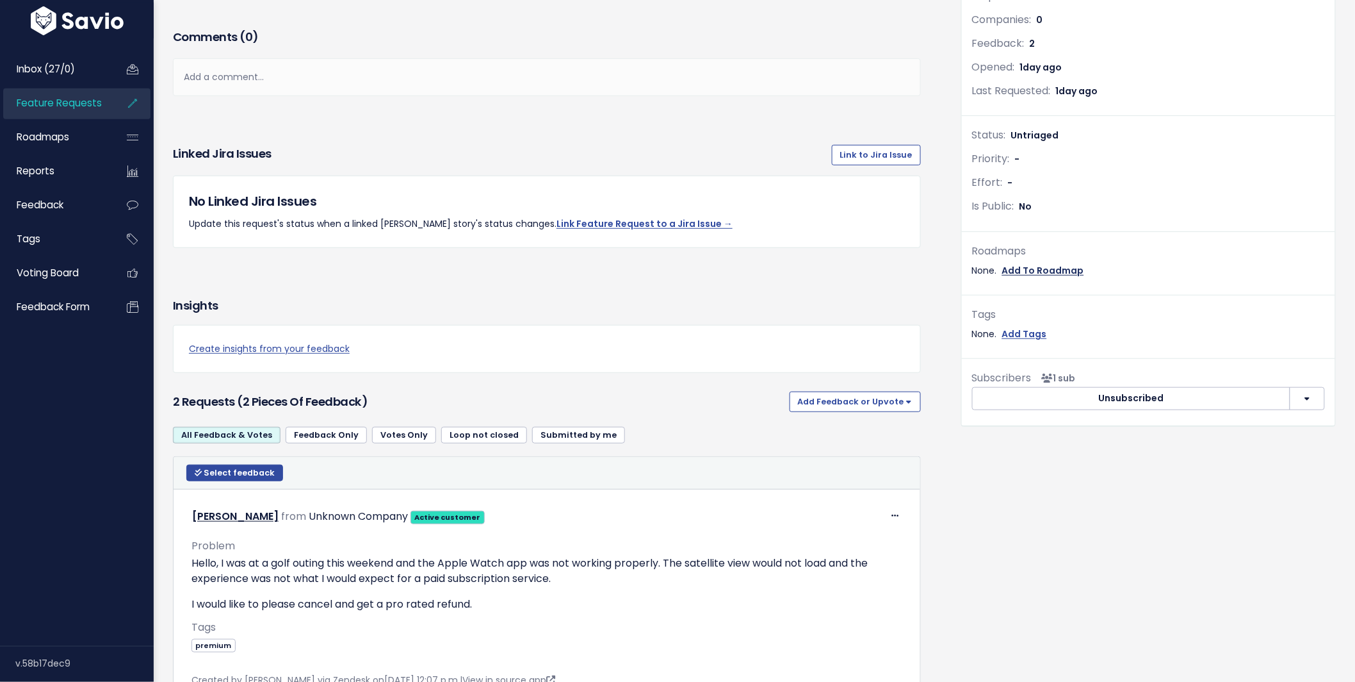
click at [1036, 268] on link "Add To Roadmap" at bounding box center [1043, 271] width 82 height 16
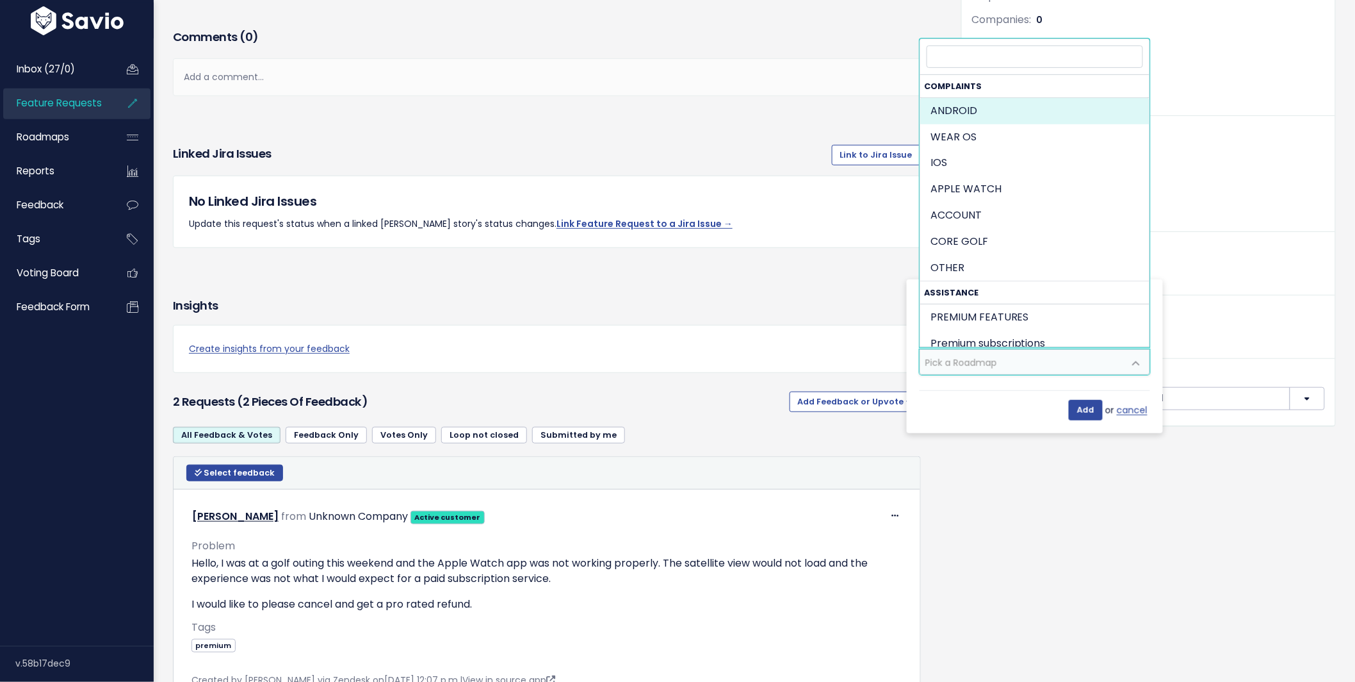
click at [992, 364] on span "Pick a Roadmap" at bounding box center [962, 362] width 72 height 13
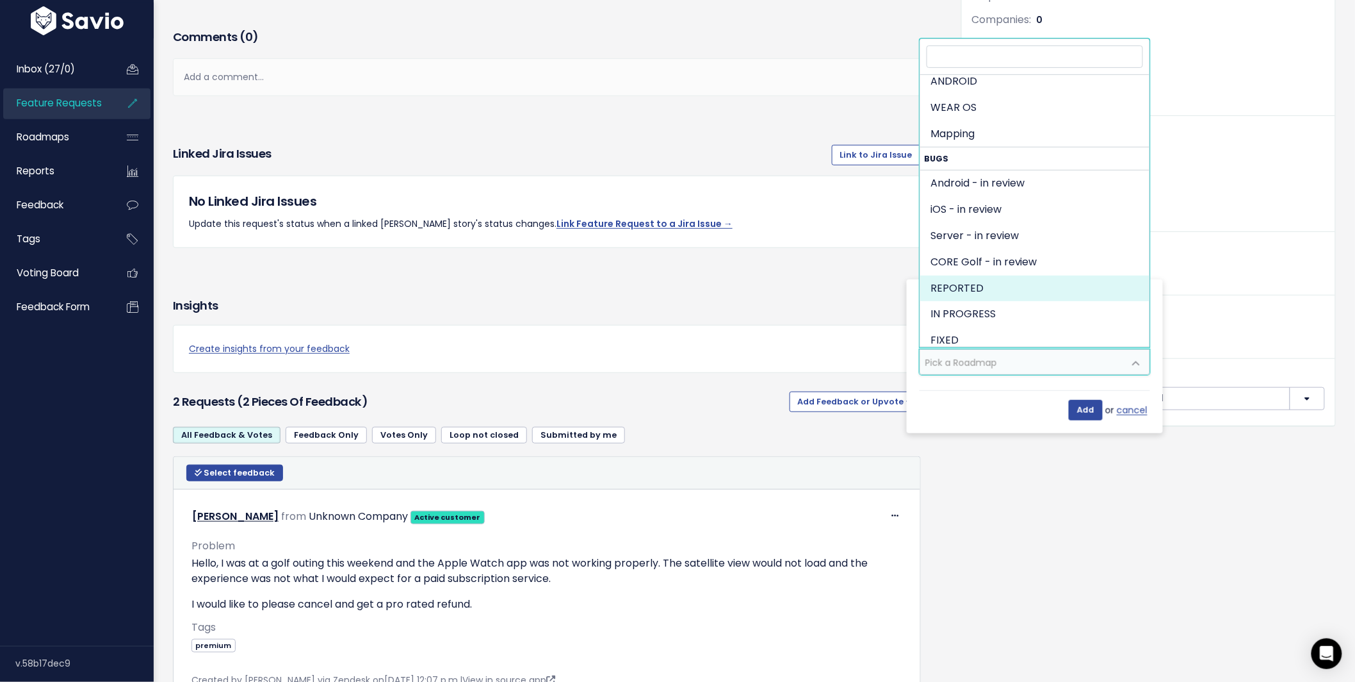
scroll to position [881, 0]
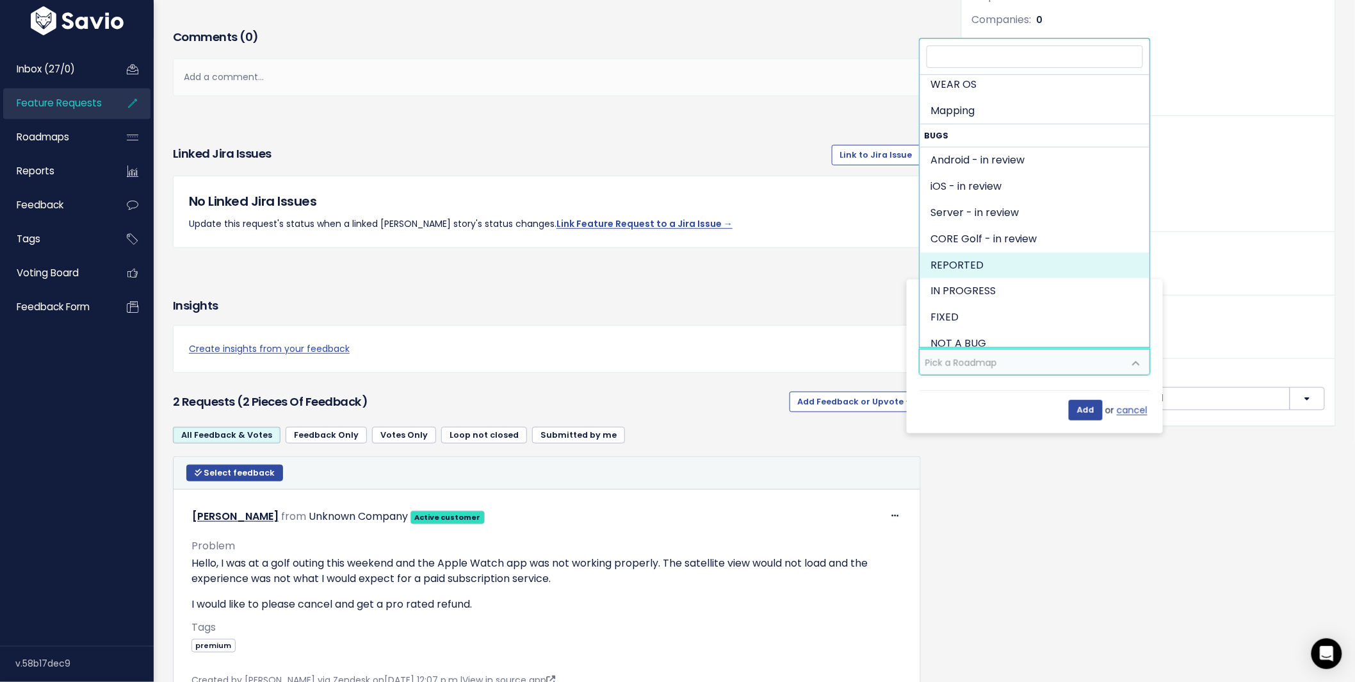
select select "1279"
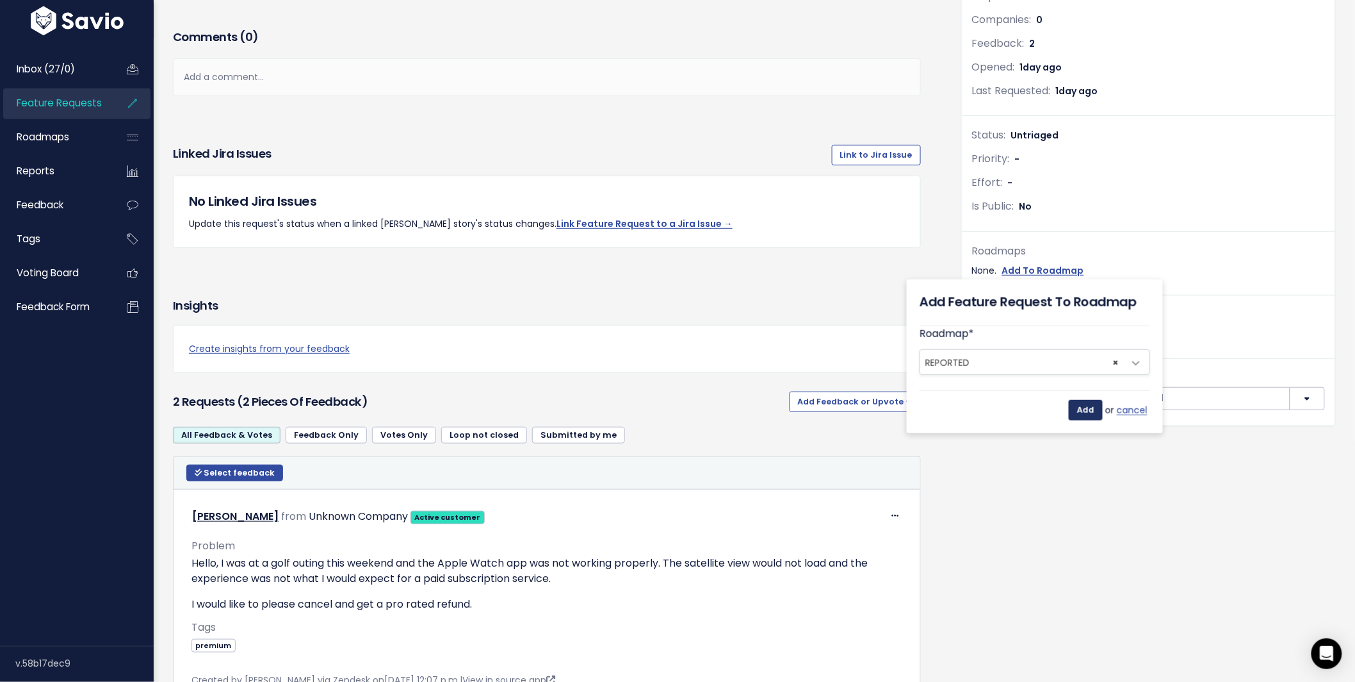
click at [1093, 411] on input "Add" at bounding box center [1086, 410] width 34 height 20
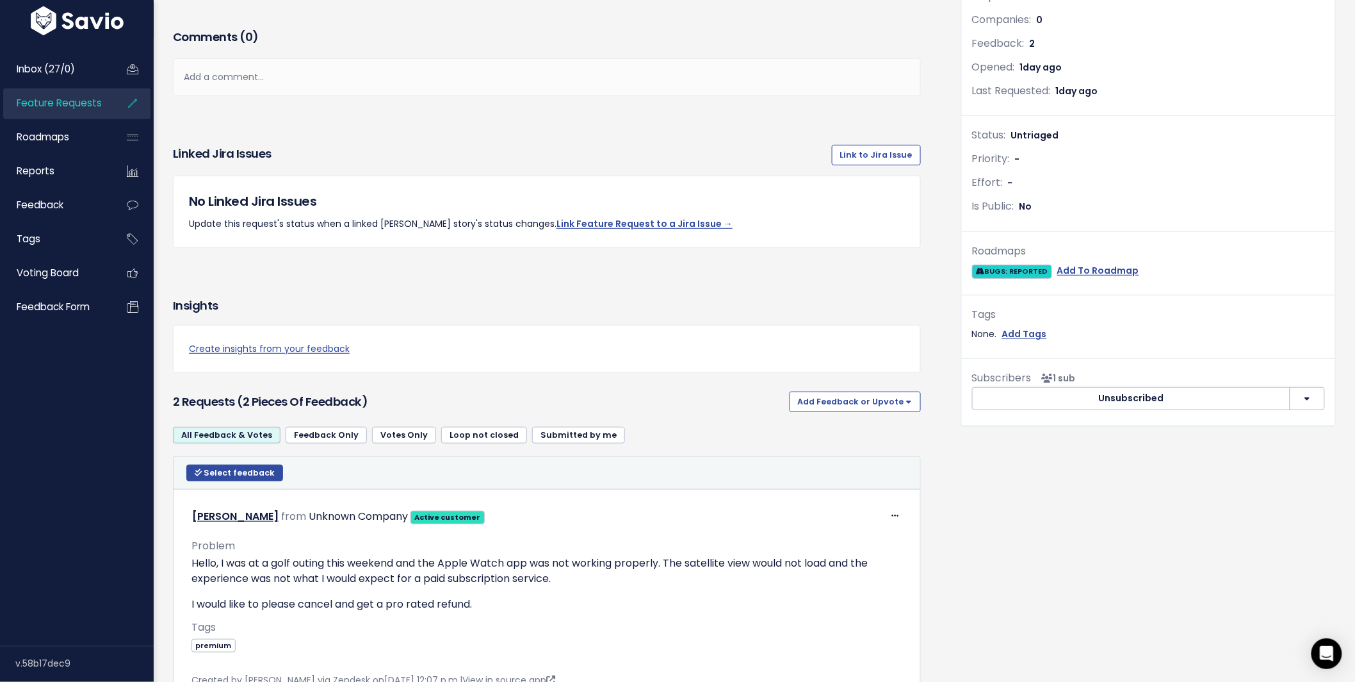
click at [1004, 274] on span "BUGS: REPORTED" at bounding box center [1012, 271] width 80 height 13
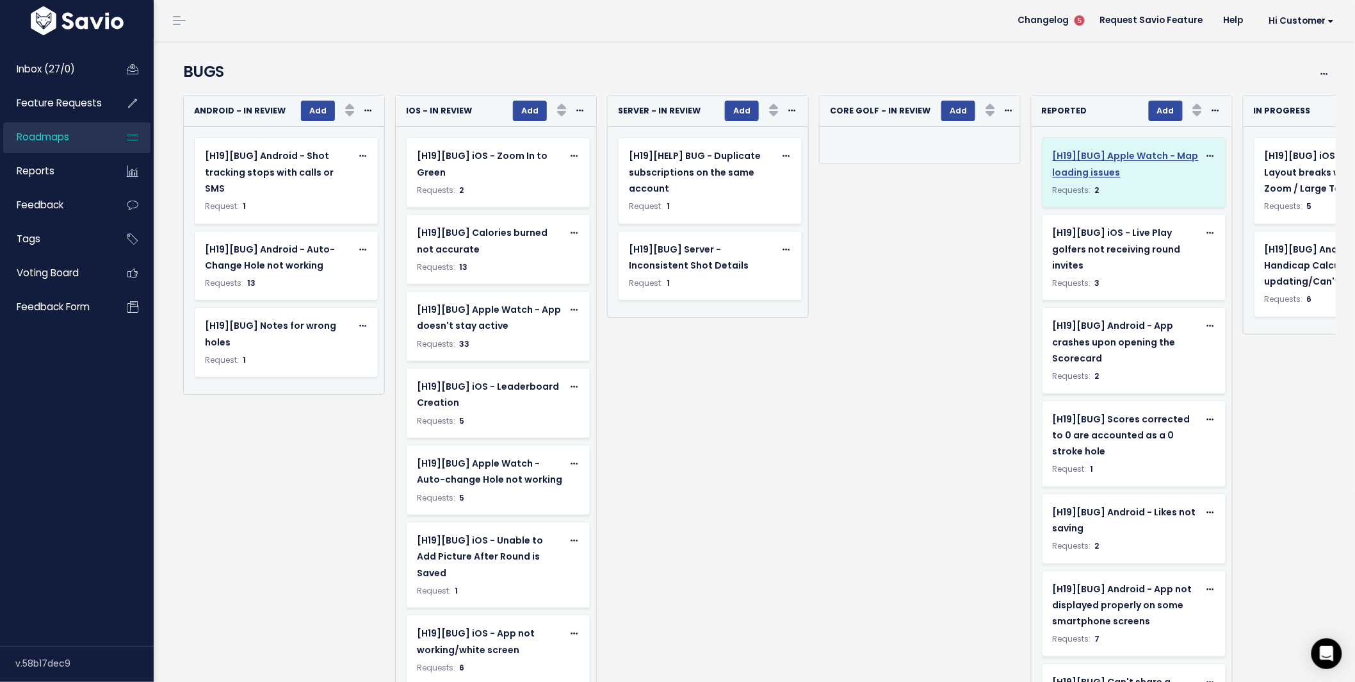
click at [1099, 163] on div "[H19][BUG] Apple Watch - Map loading issues" at bounding box center [1126, 164] width 147 height 32
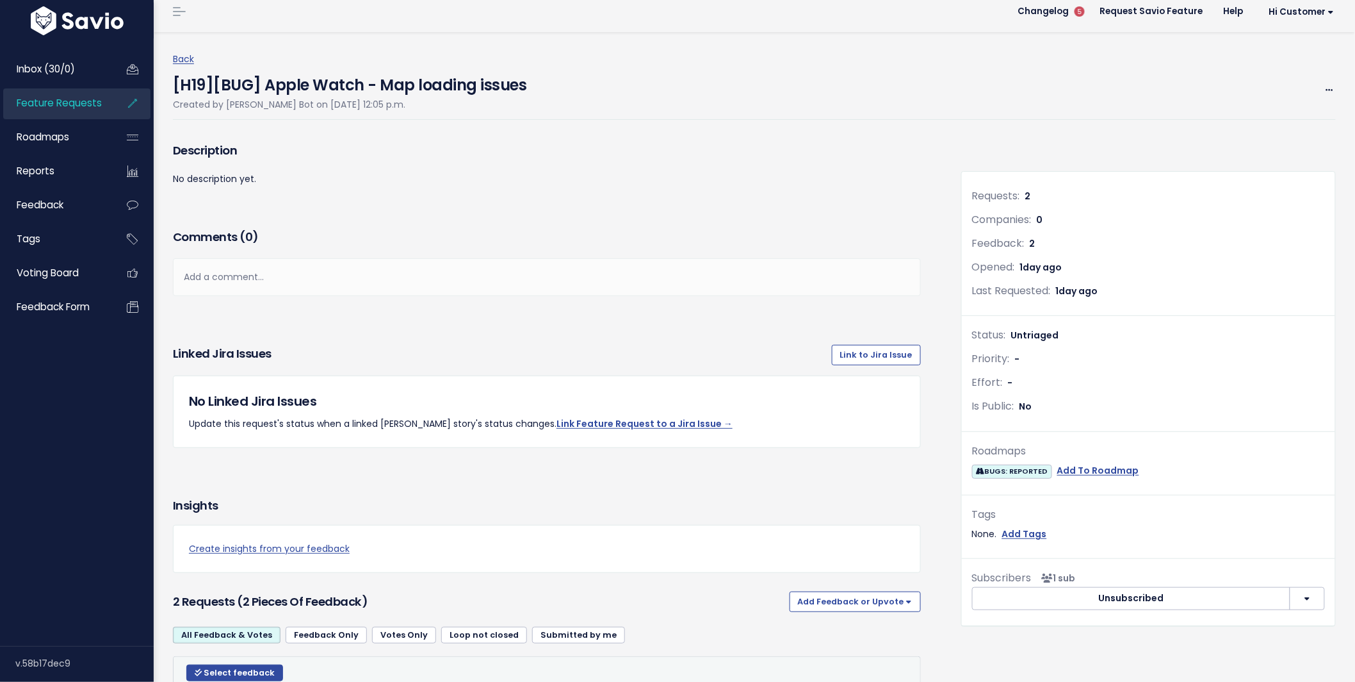
scroll to position [43, 0]
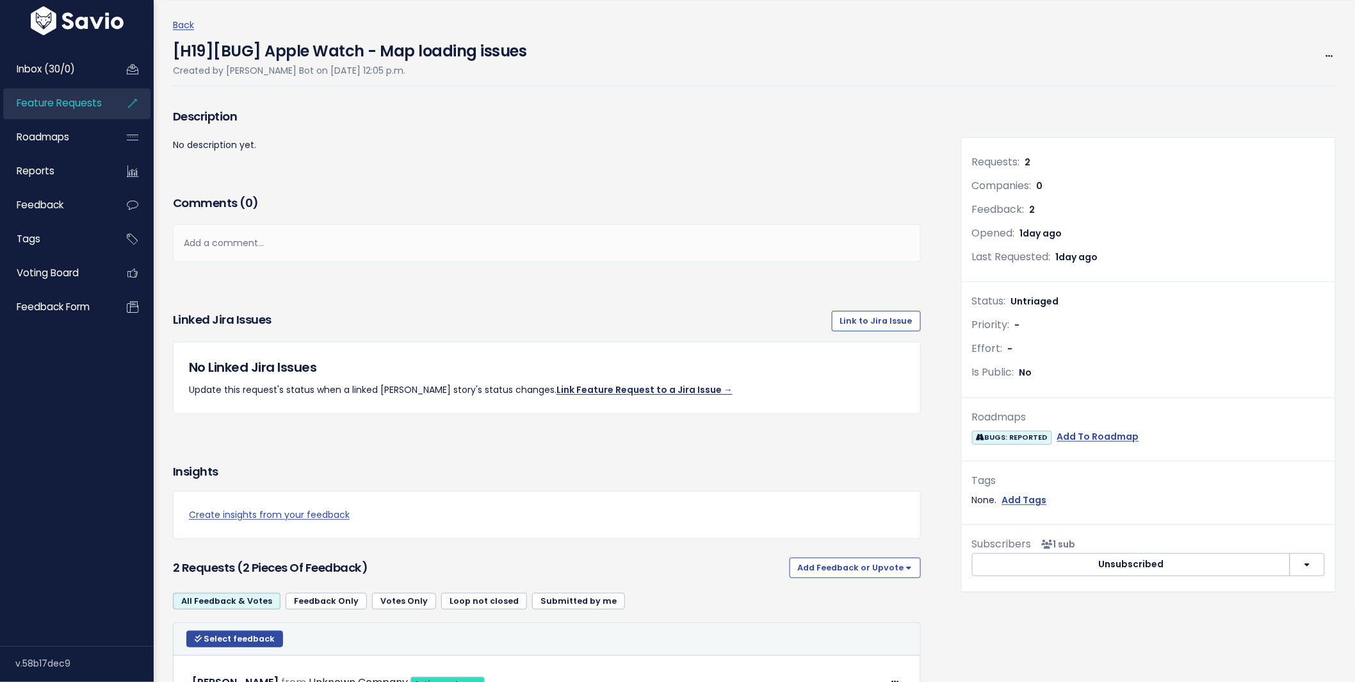
click at [571, 392] on link "Link Feature Request to a Jira Issue →" at bounding box center [645, 389] width 176 height 13
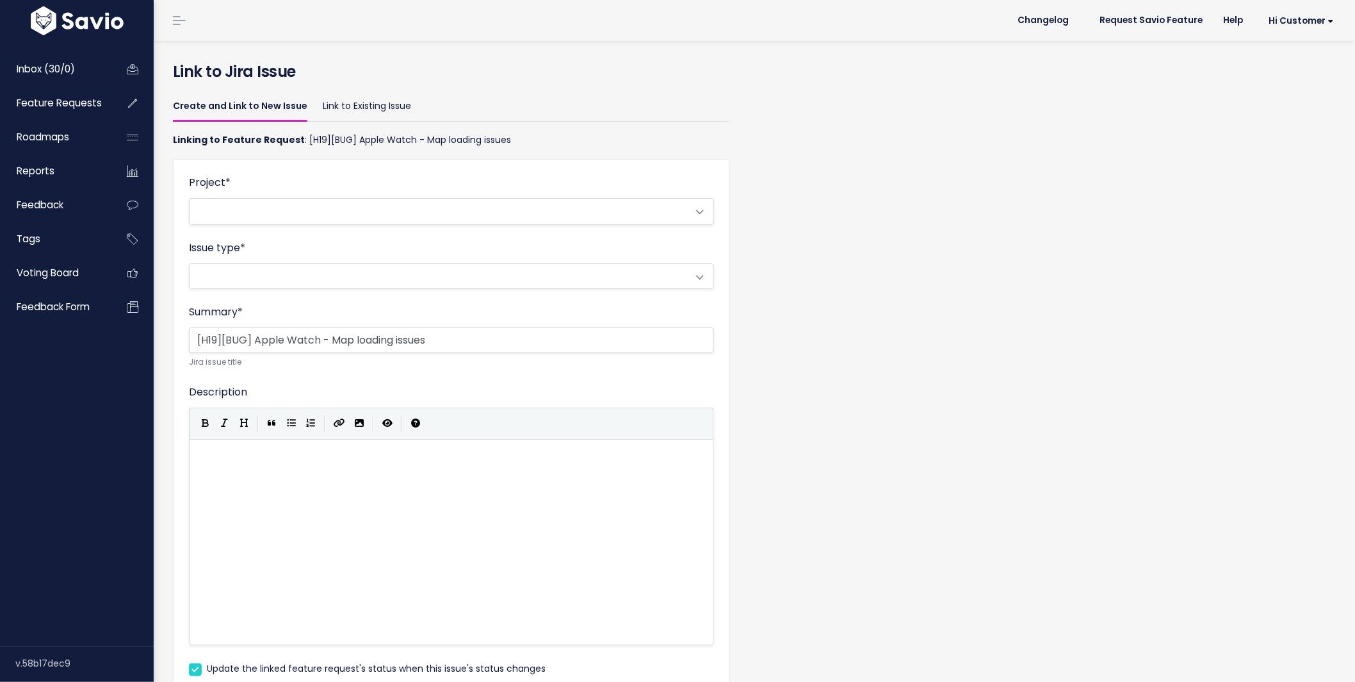
click at [352, 215] on span at bounding box center [439, 212] width 498 height 26
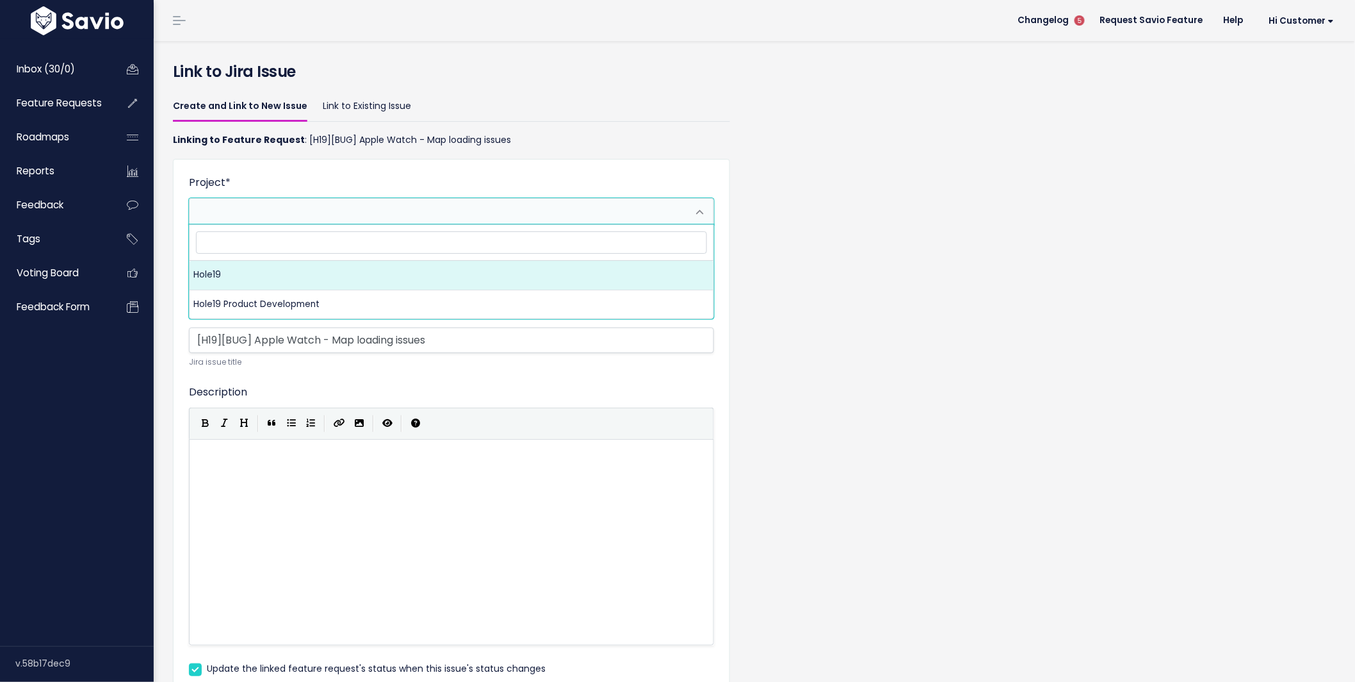
select select "10000"
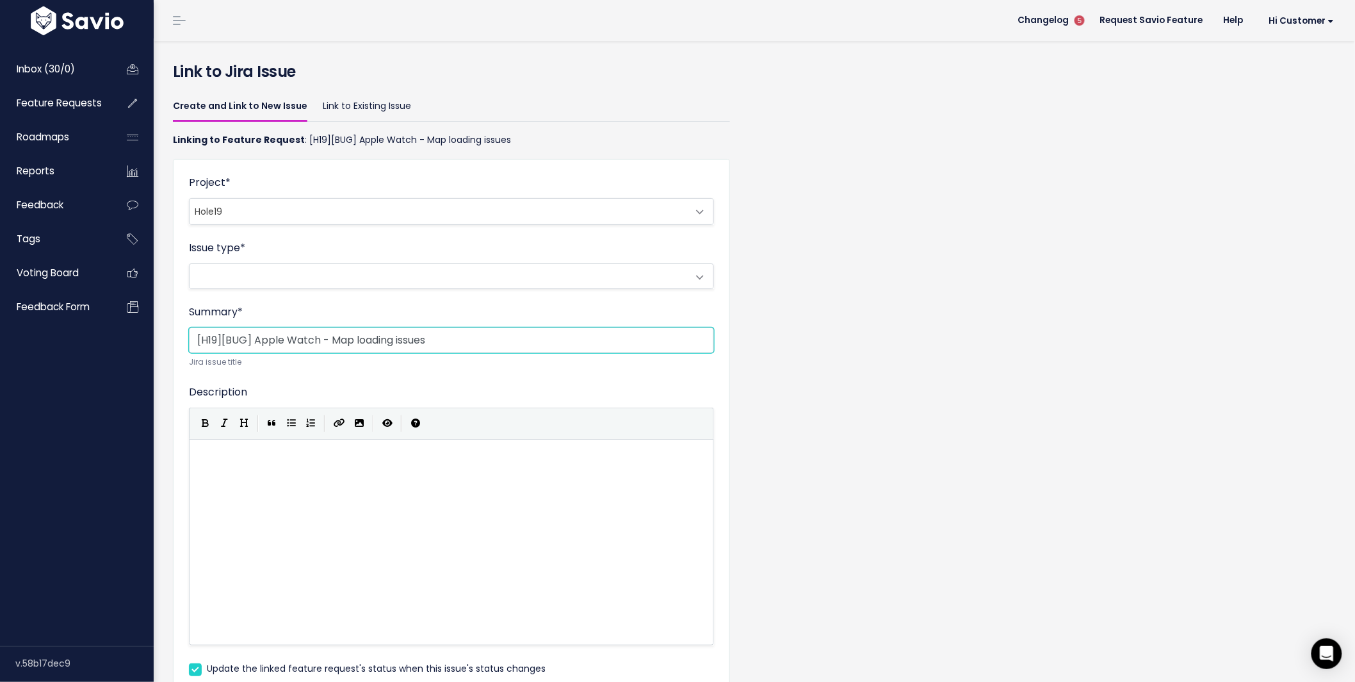
drag, startPoint x: 254, startPoint y: 339, endPoint x: 160, endPoint y: 339, distance: 94.2
click at [160, 339] on div "Link to Jira Issue Create and Link to New Issue Link to Existing Issue Linking …" at bounding box center [755, 411] width 1202 height 740
type input "[iOS] Apple Watch - Map loading issues"
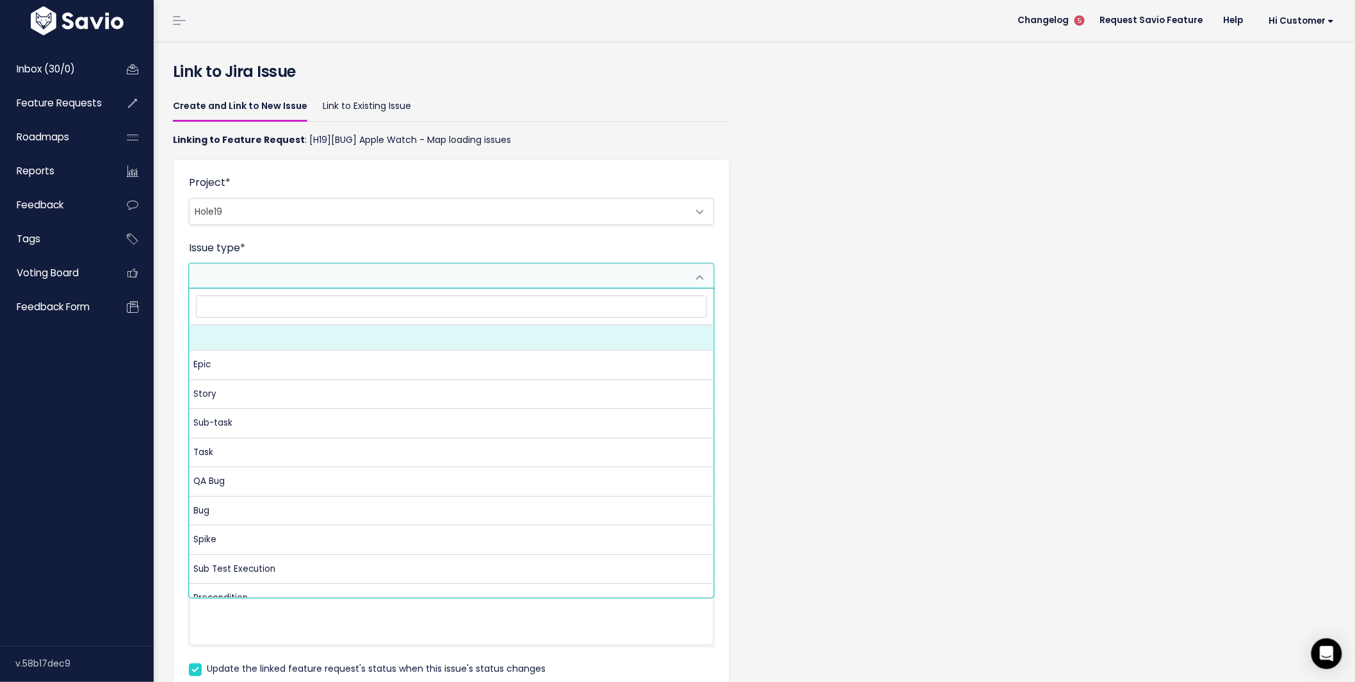
click at [306, 272] on span at bounding box center [439, 276] width 498 height 24
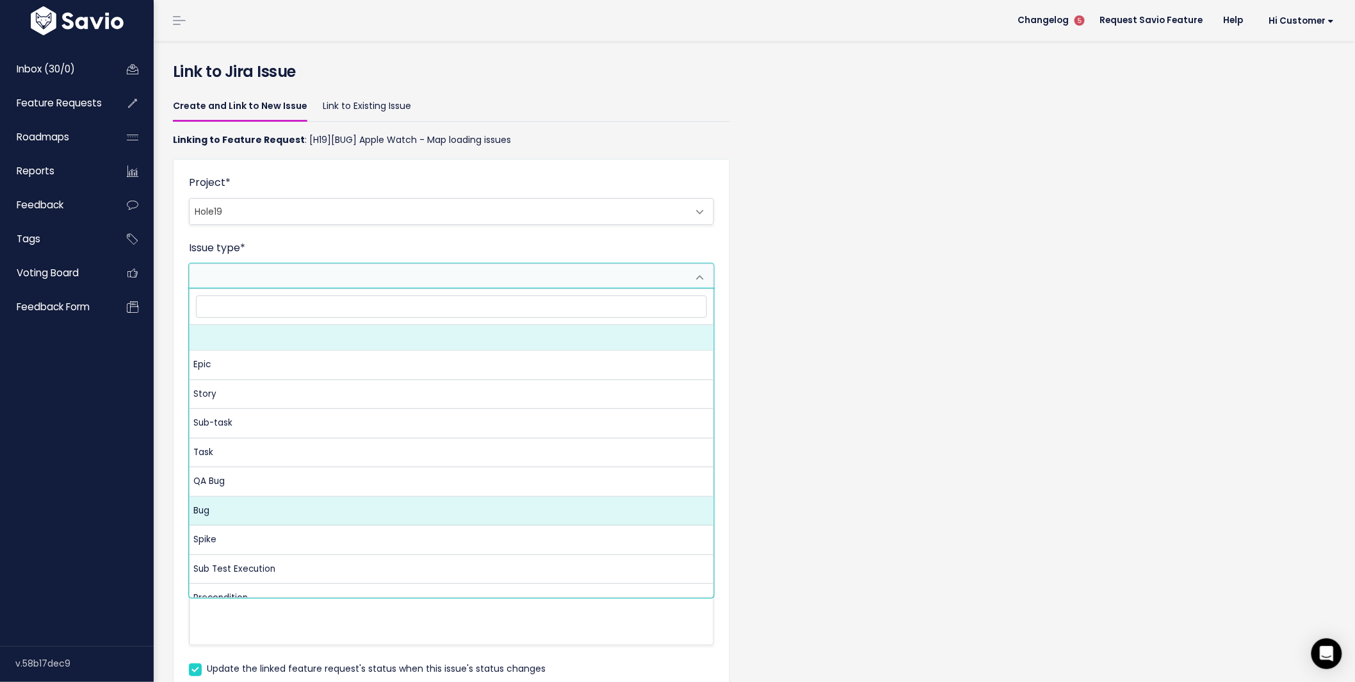
select select "10004"
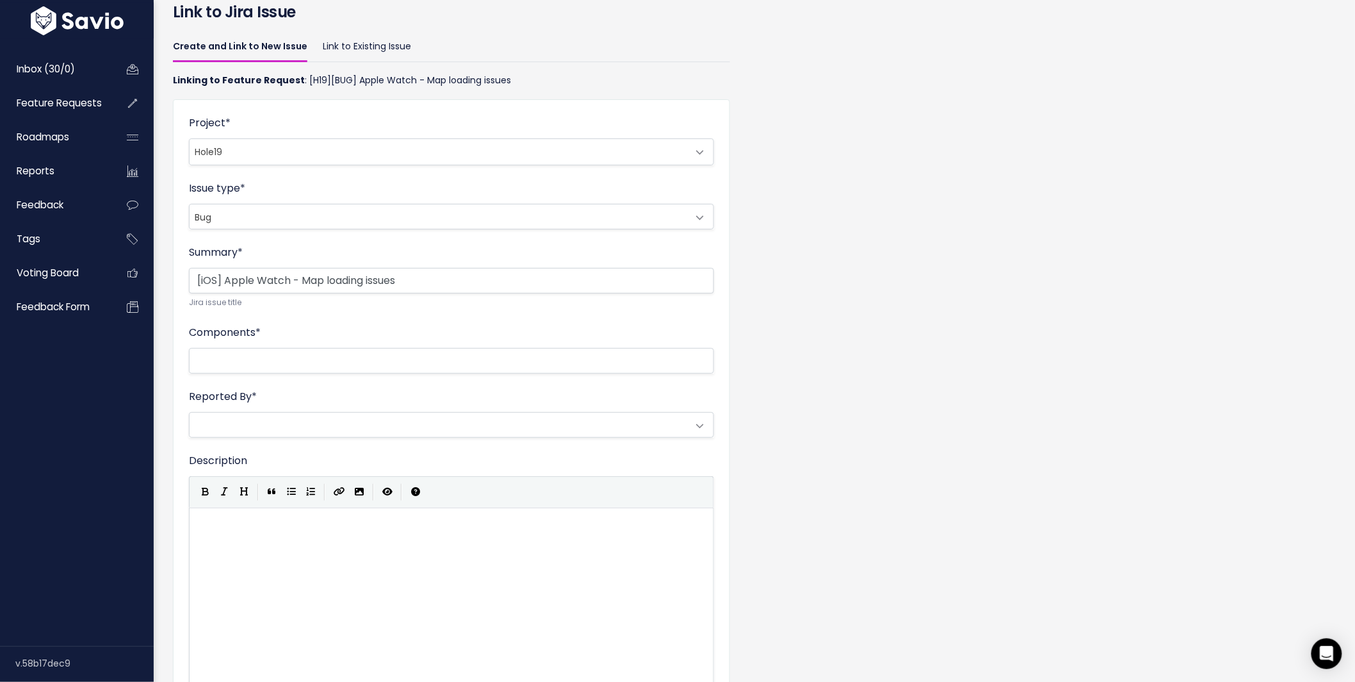
scroll to position [78, 0]
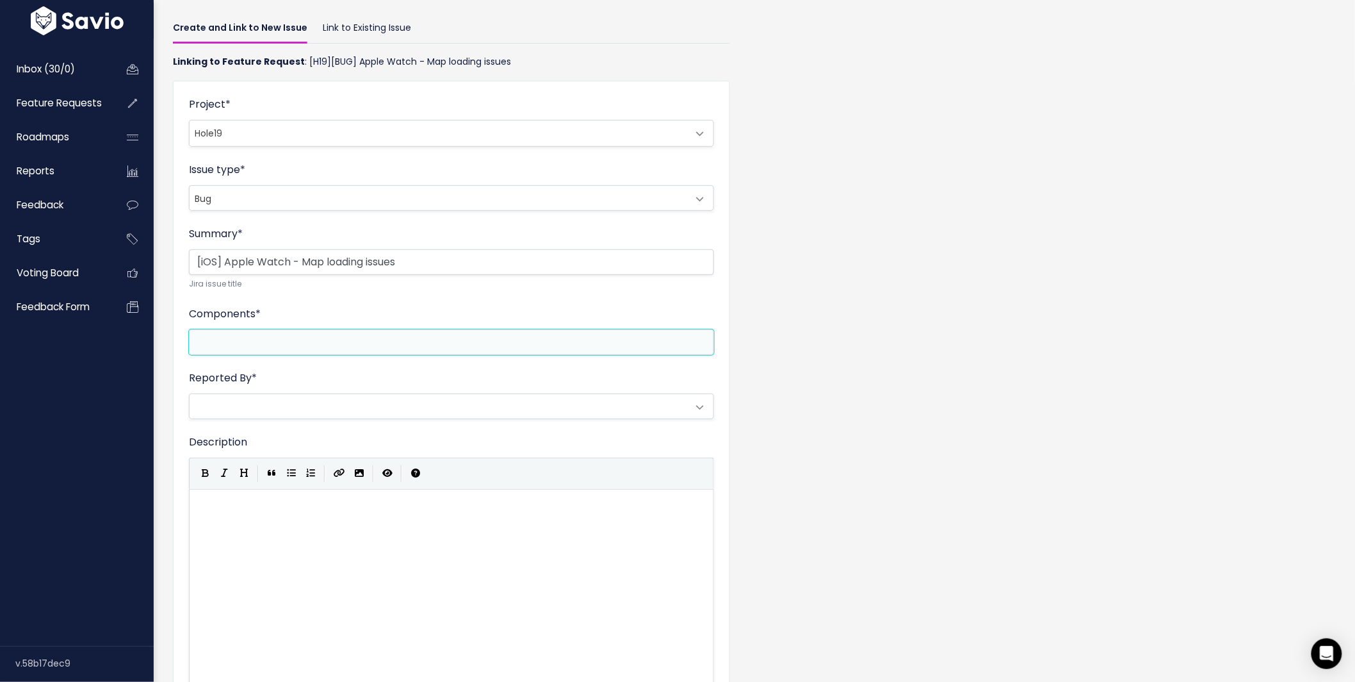
click at [236, 330] on ul at bounding box center [452, 342] width 524 height 24
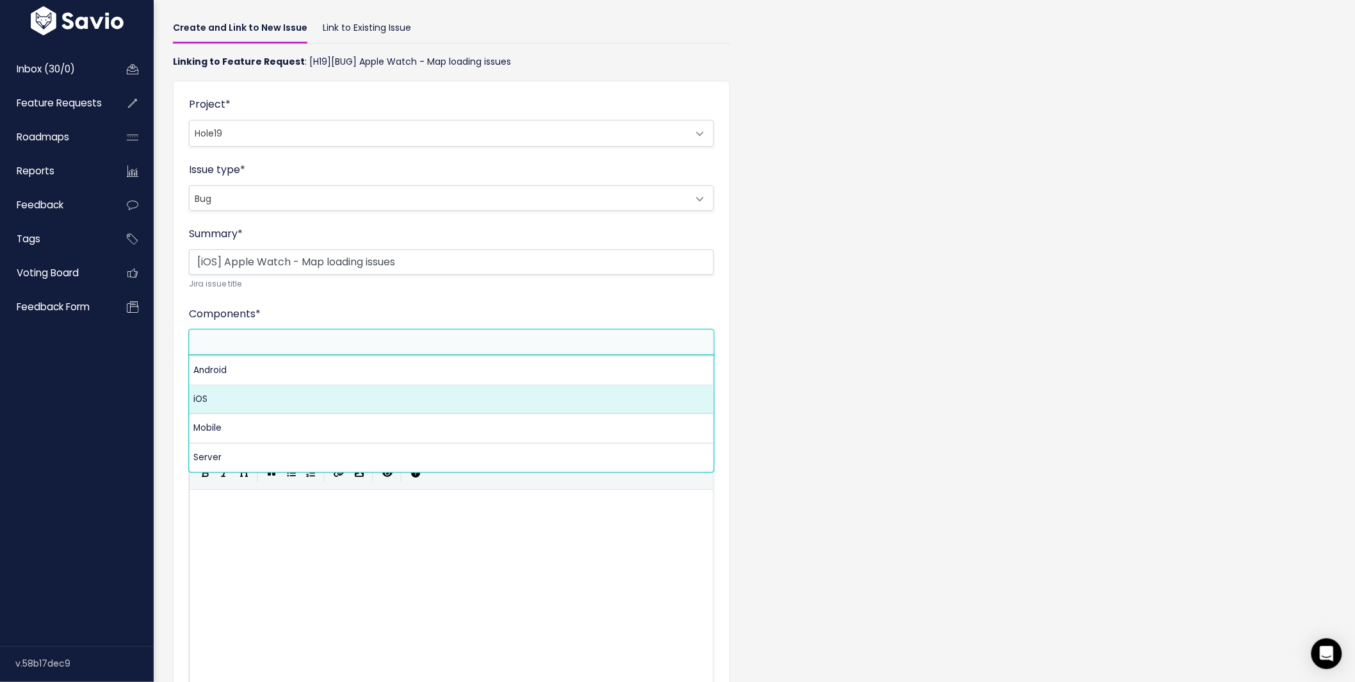
select select "10001"
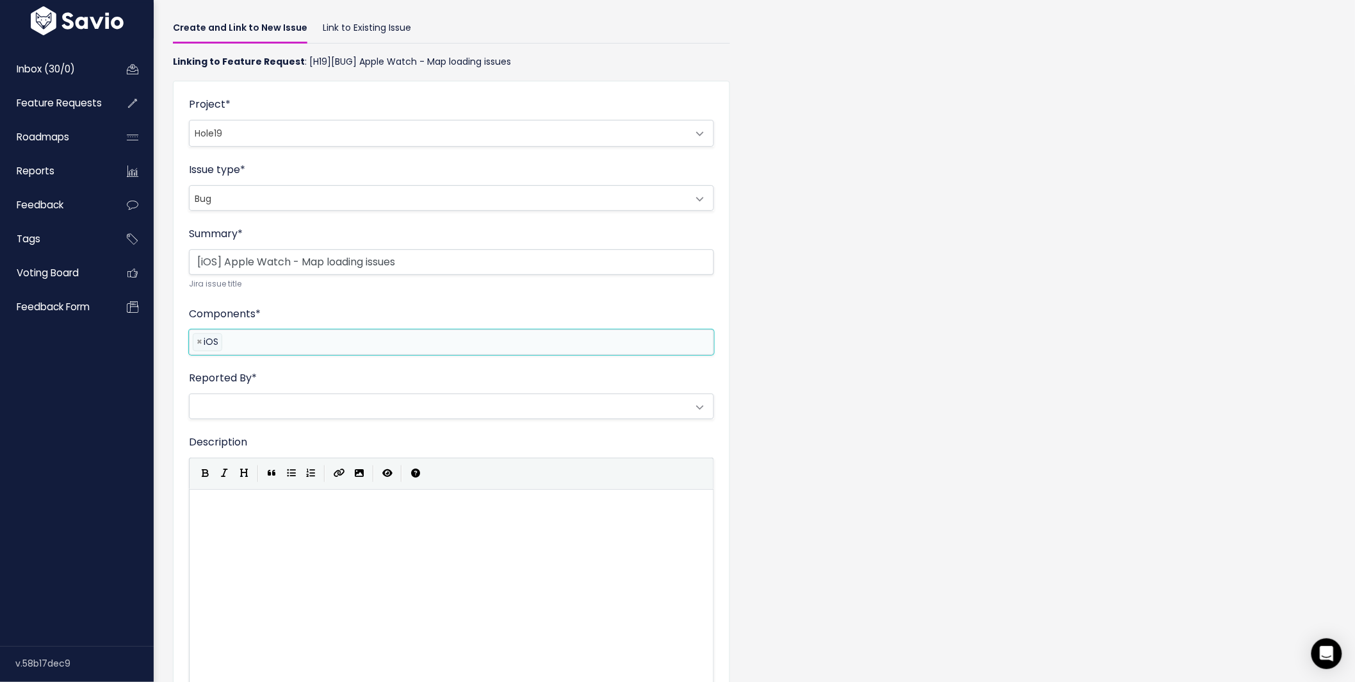
scroll to position [15, 0]
click at [235, 405] on span at bounding box center [439, 406] width 498 height 24
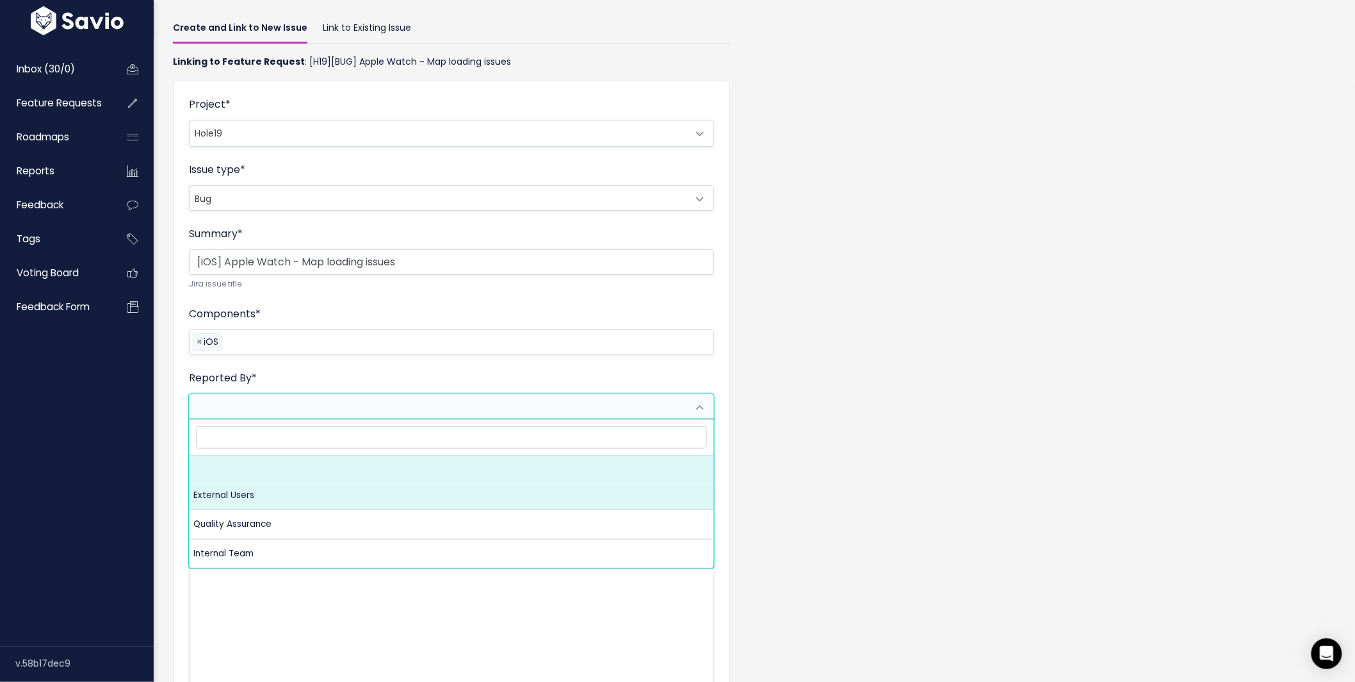
select select "10007"
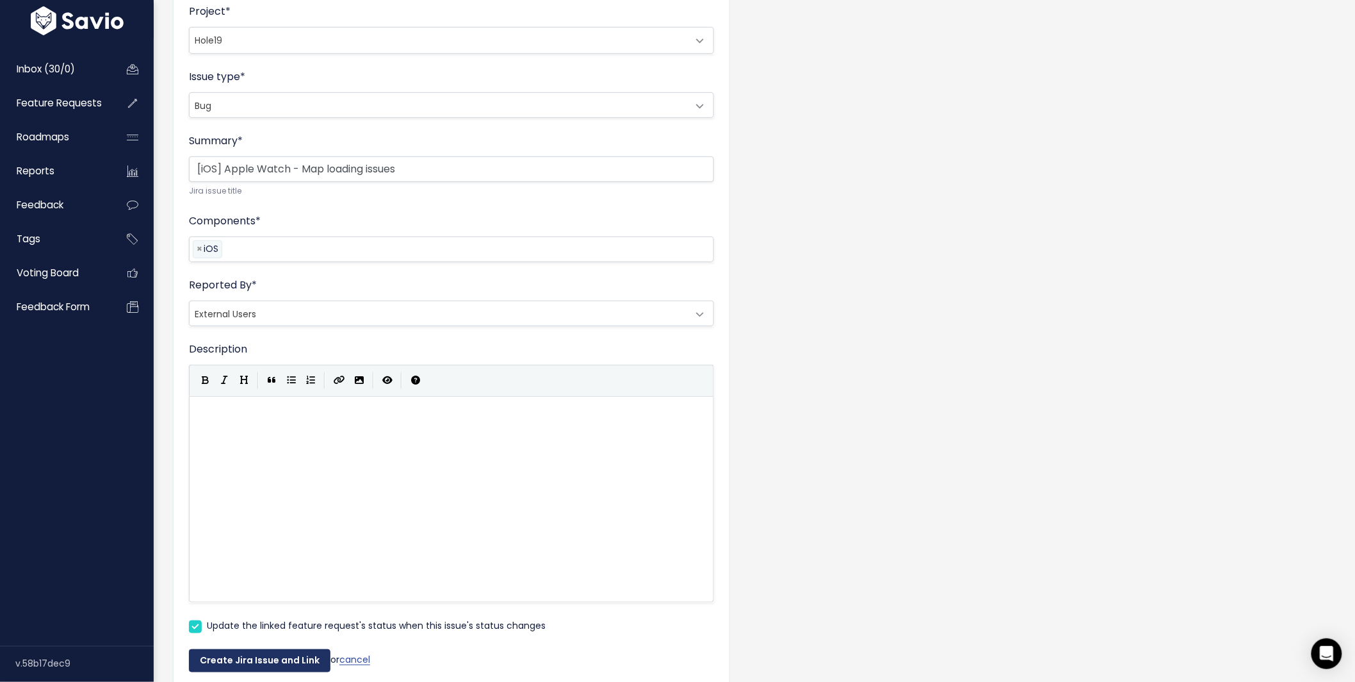
scroll to position [238, 0]
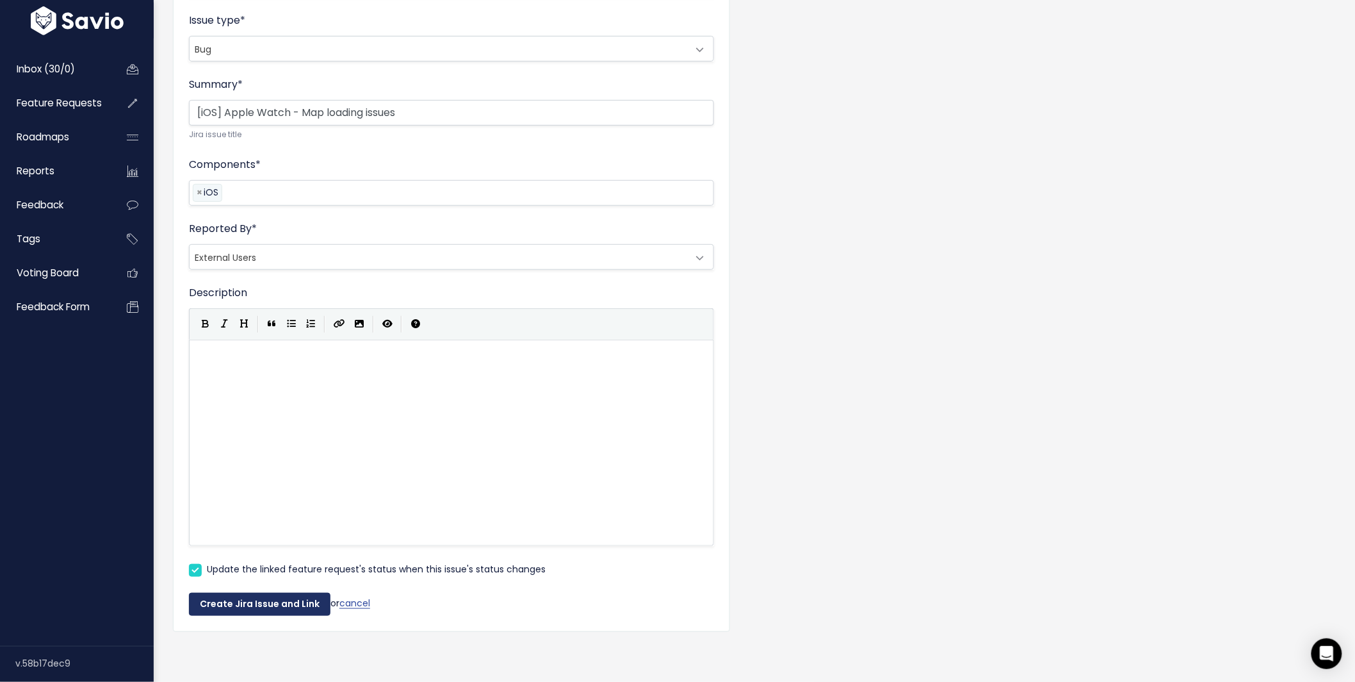
click at [256, 594] on button "Create Jira Issue and Link" at bounding box center [260, 604] width 142 height 23
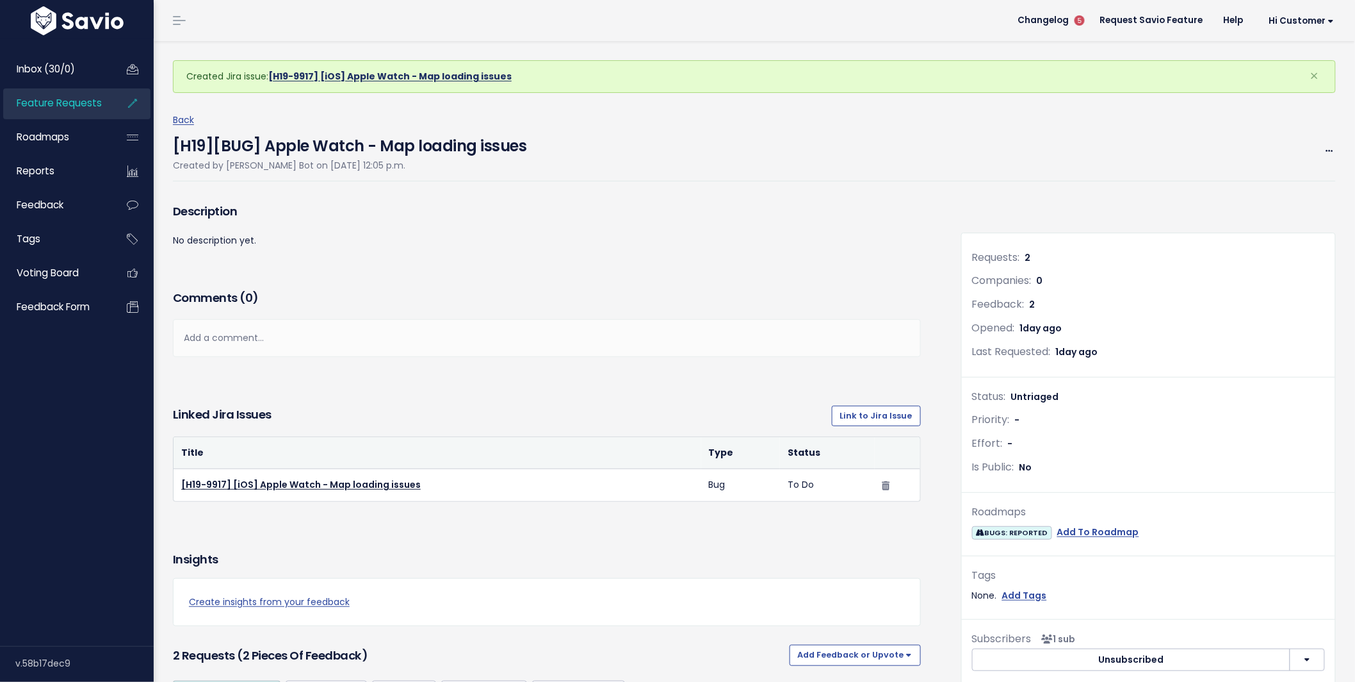
click at [432, 76] on link "[H19-9917] [iOS] Apple Watch - Map loading issues" at bounding box center [389, 76] width 243 height 13
